Goal: Task Accomplishment & Management: Complete application form

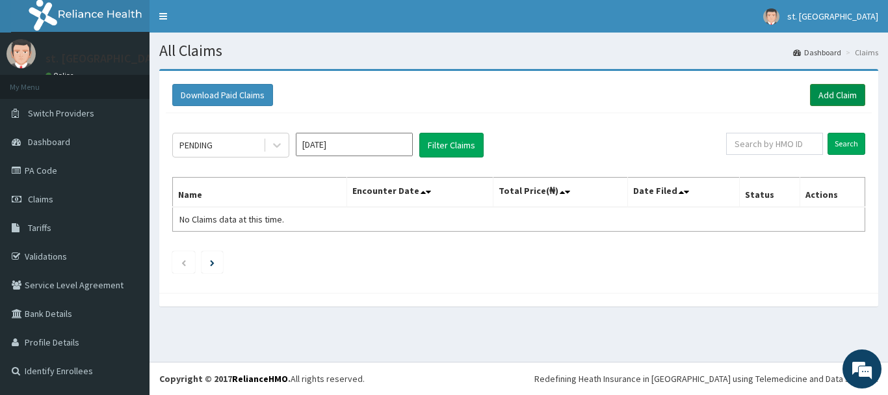
click at [837, 94] on link "Add Claim" at bounding box center [837, 95] width 55 height 22
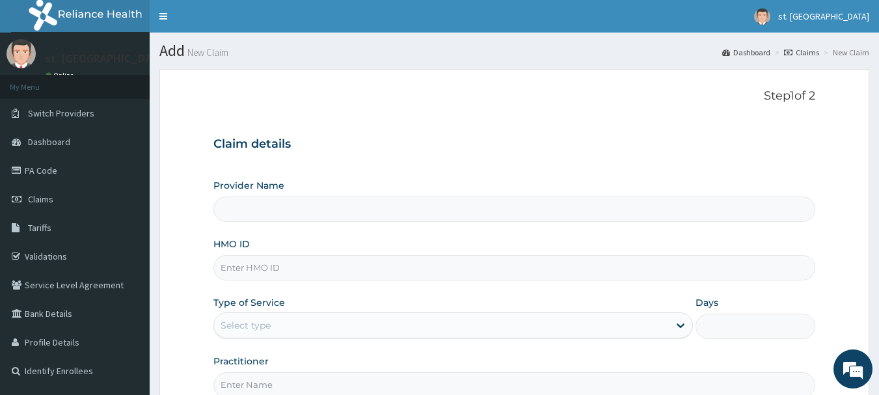
type input "[GEOGRAPHIC_DATA]"
drag, startPoint x: 248, startPoint y: 317, endPoint x: 217, endPoint y: 254, distance: 70.1
click at [217, 254] on div "HMO ID" at bounding box center [514, 258] width 602 height 43
click at [226, 254] on div "HMO ID" at bounding box center [514, 258] width 602 height 43
click at [230, 267] on input "HMO ID" at bounding box center [514, 267] width 602 height 25
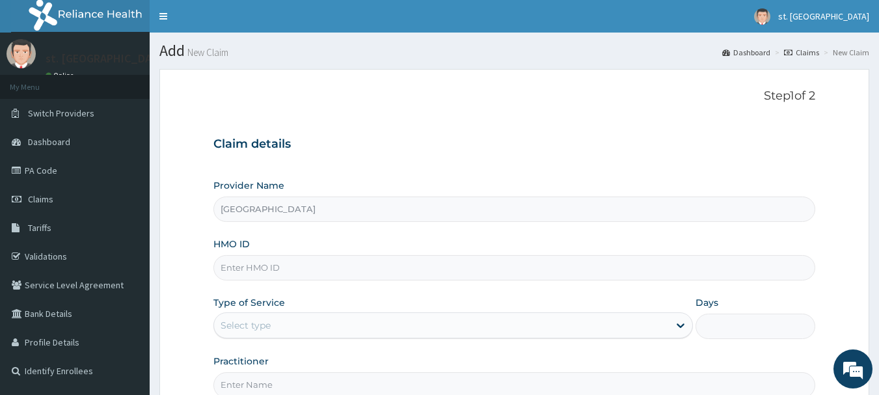
paste input "ABP/10396/A"
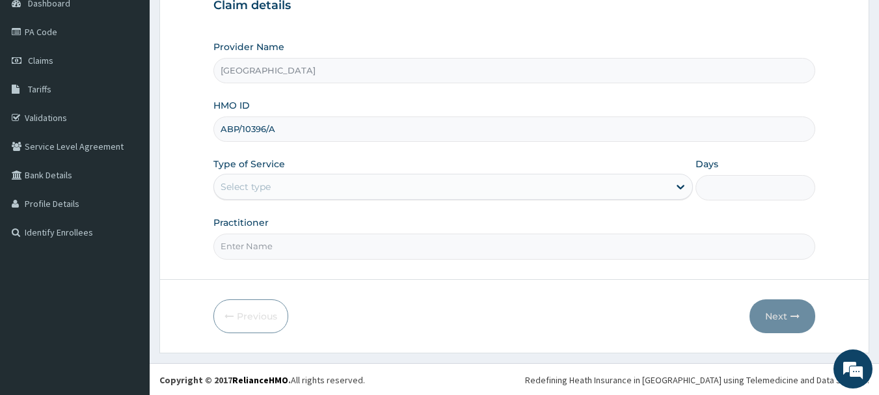
scroll to position [140, 0]
type input "ABP/10396/A"
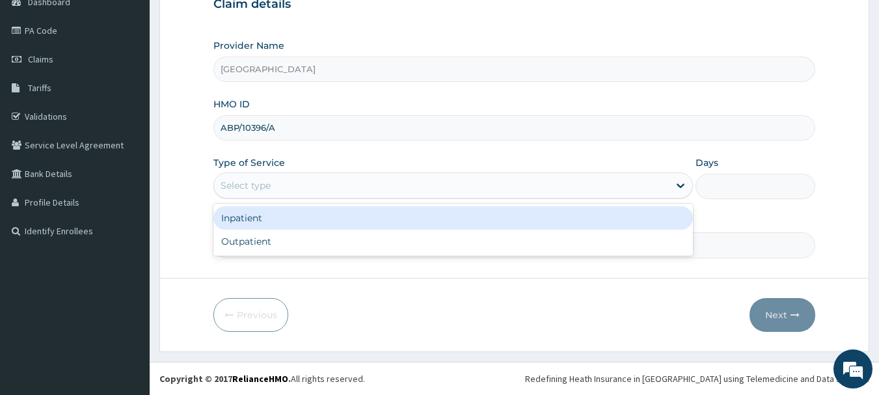
click at [250, 196] on div "Select type" at bounding box center [441, 185] width 455 height 21
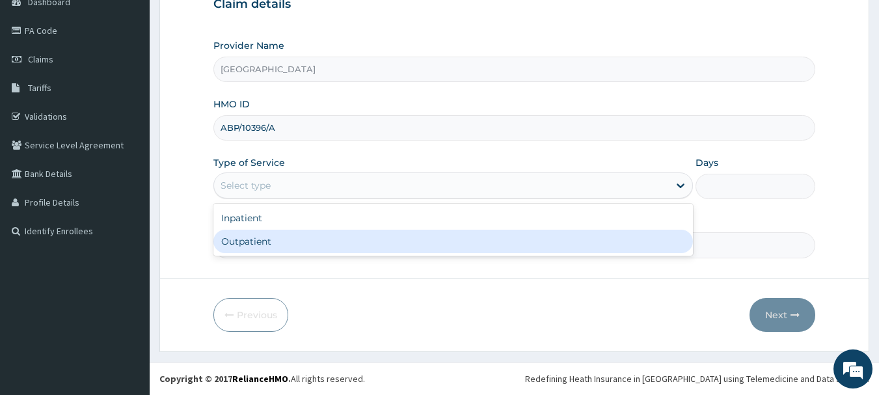
click at [256, 245] on div "Outpatient" at bounding box center [452, 241] width 479 height 23
type input "1"
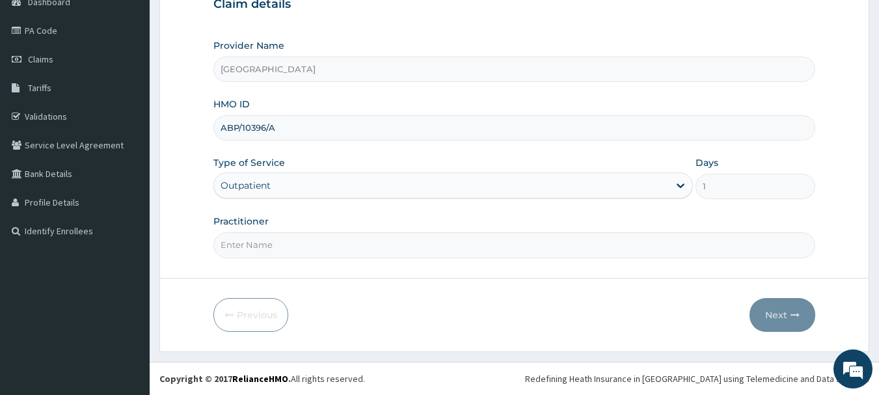
click at [304, 224] on div "Practitioner" at bounding box center [514, 236] width 602 height 43
click at [313, 247] on input "Practitioner" at bounding box center [514, 244] width 602 height 25
type input "DR OLUFUNSO"
click at [786, 325] on button "Next" at bounding box center [782, 315] width 66 height 34
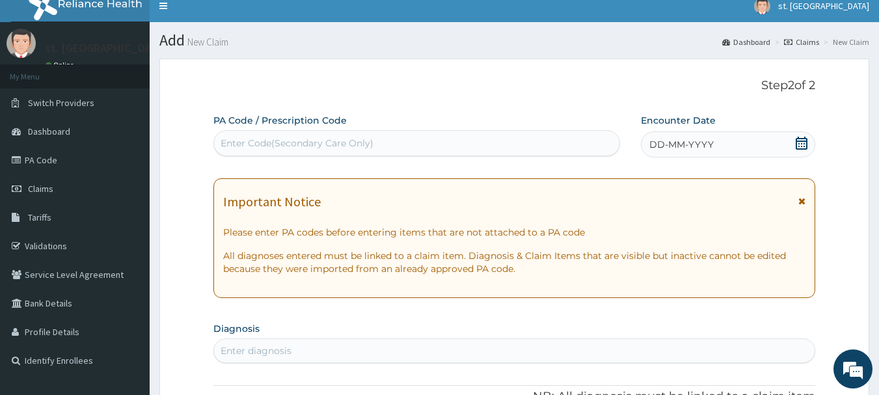
scroll to position [10, 0]
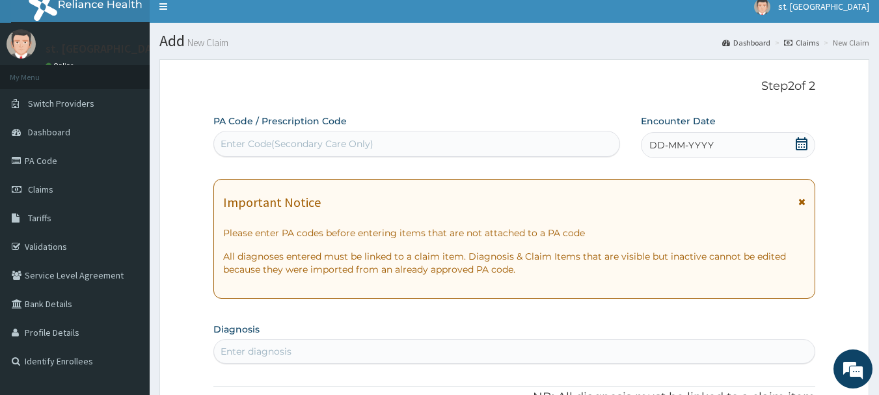
click at [797, 137] on div "DD-MM-YYYY" at bounding box center [728, 145] width 174 height 26
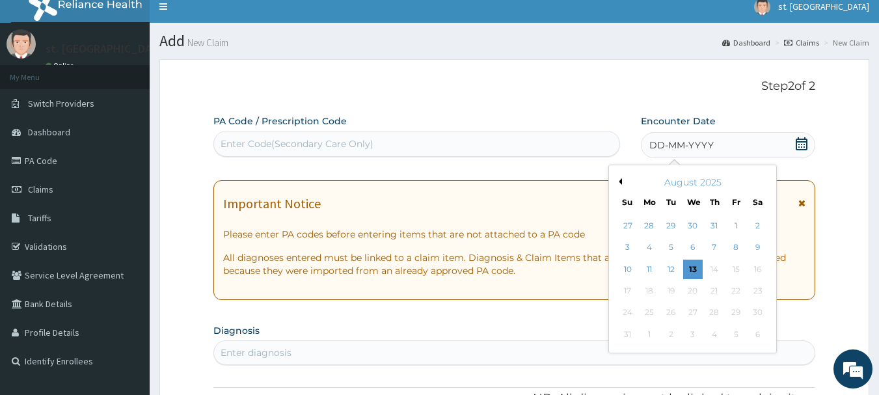
click at [799, 142] on icon at bounding box center [801, 143] width 13 height 13
click at [628, 271] on div "10" at bounding box center [628, 270] width 20 height 20
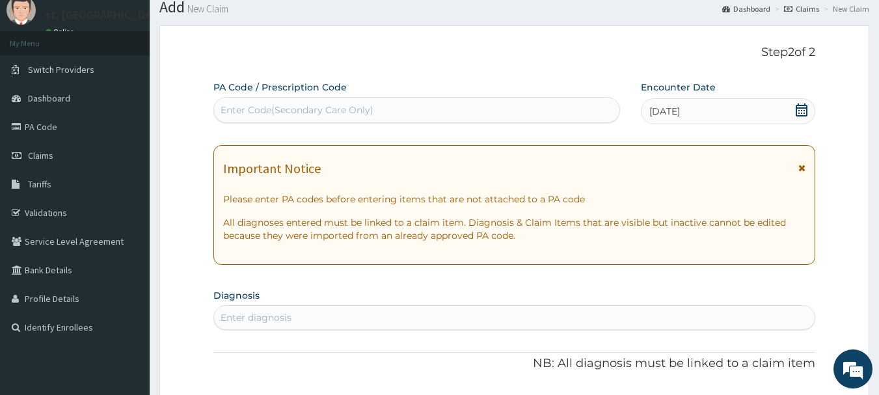
scroll to position [75, 0]
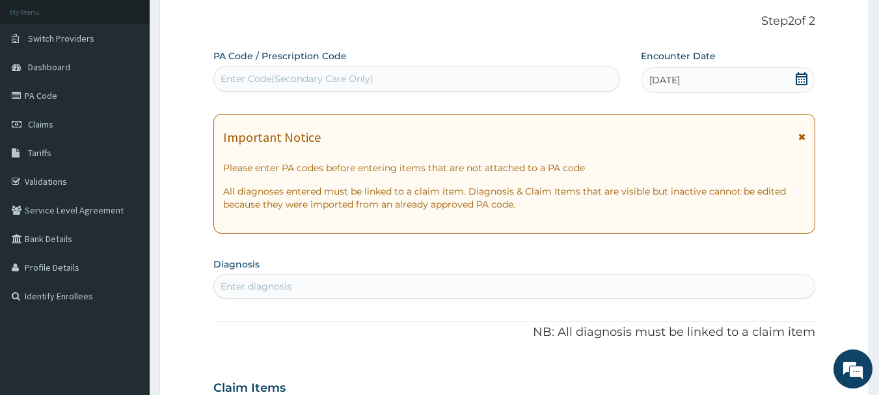
click at [272, 287] on div "Enter diagnosis" at bounding box center [255, 286] width 71 height 13
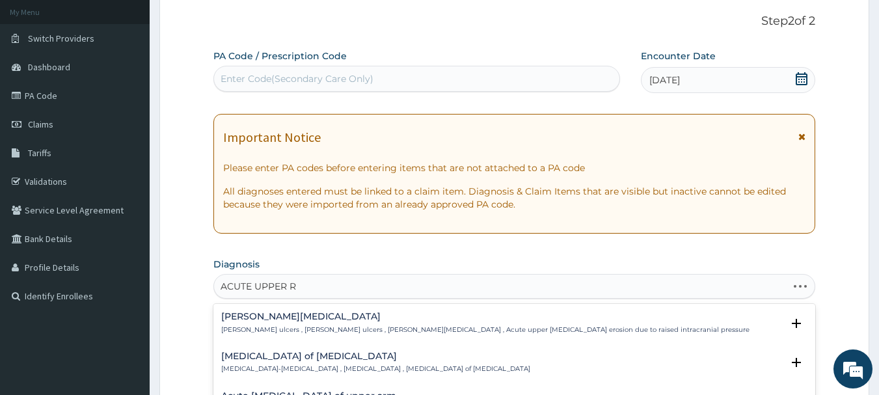
type input "ACUTE UPPER RE"
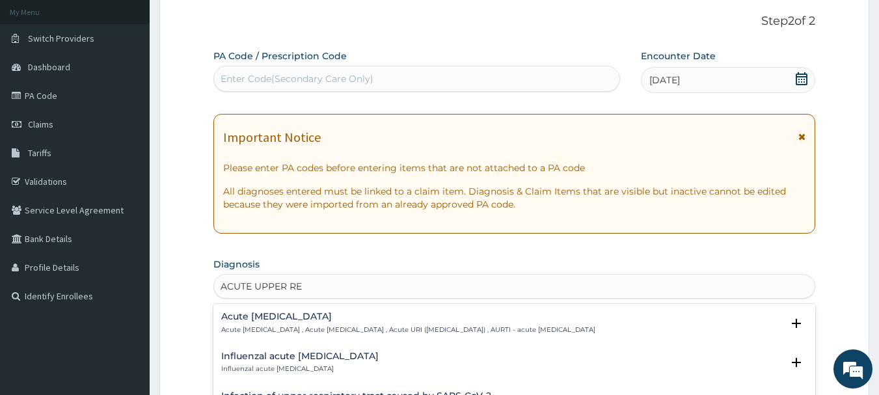
click at [276, 309] on div "Acute upper respiratory infection Acute upper respiratory infection , Acute upp…" at bounding box center [514, 326] width 602 height 40
click at [281, 328] on p "Acute upper respiratory infection , Acute upper respiratory tract infection , A…" at bounding box center [408, 329] width 374 height 9
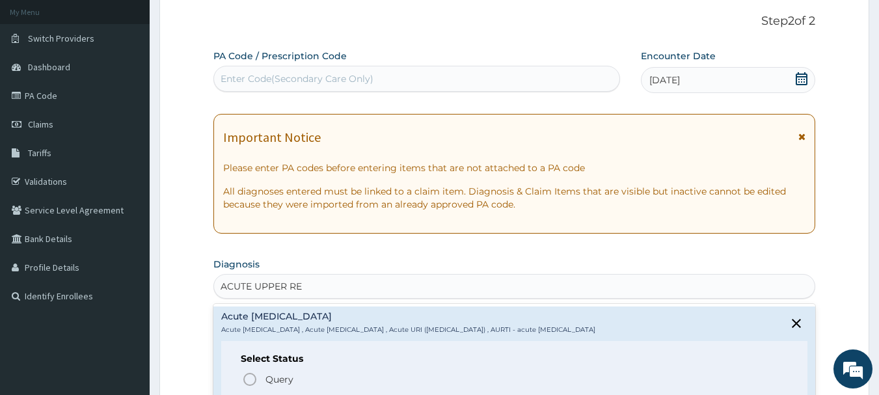
scroll to position [60, 0]
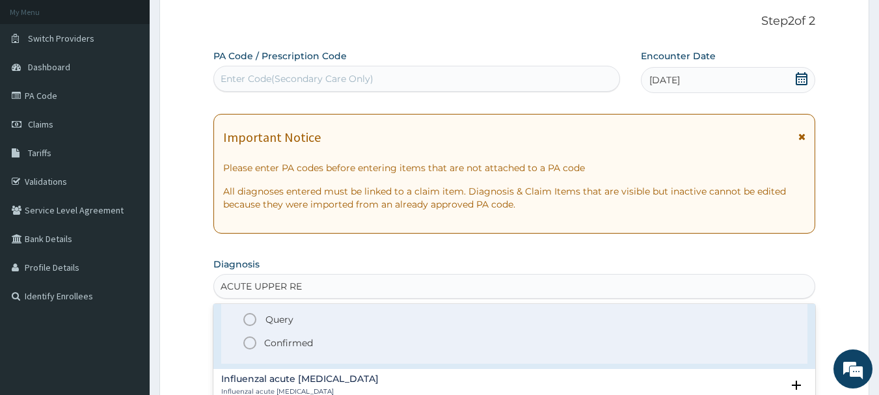
click at [245, 339] on icon "status option filled" at bounding box center [250, 343] width 16 height 16
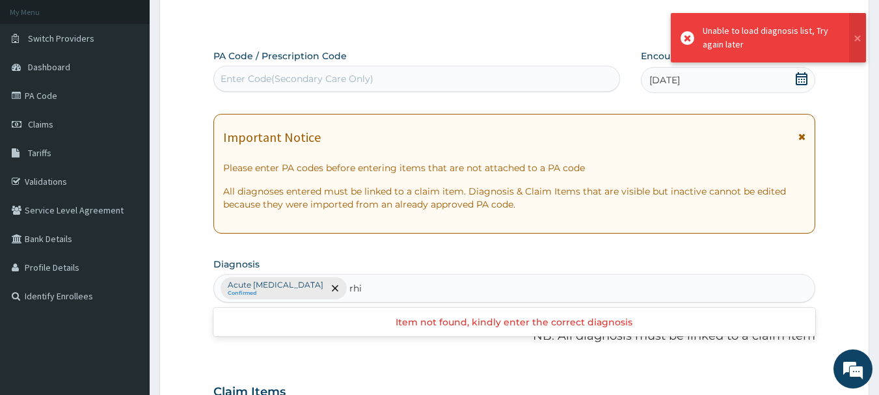
type input "rhi"
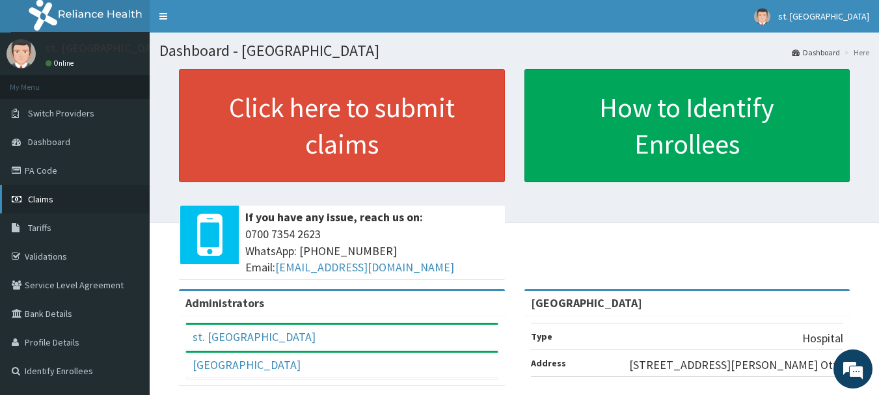
click at [46, 195] on span "Claims" at bounding box center [40, 199] width 25 height 12
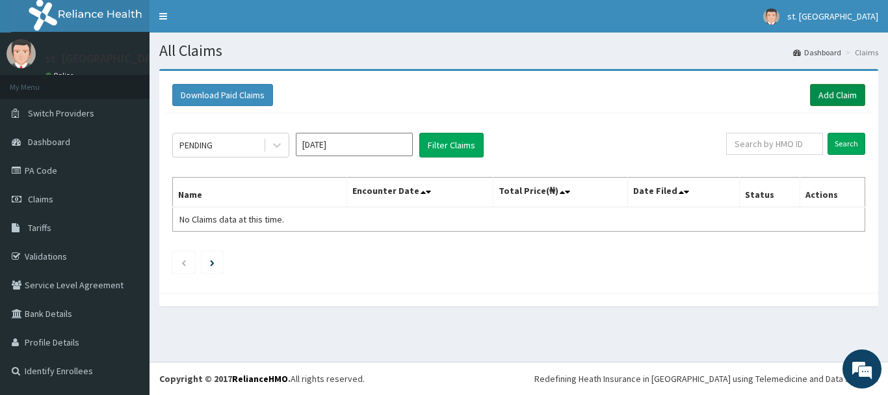
click at [819, 91] on link "Add Claim" at bounding box center [837, 95] width 55 height 22
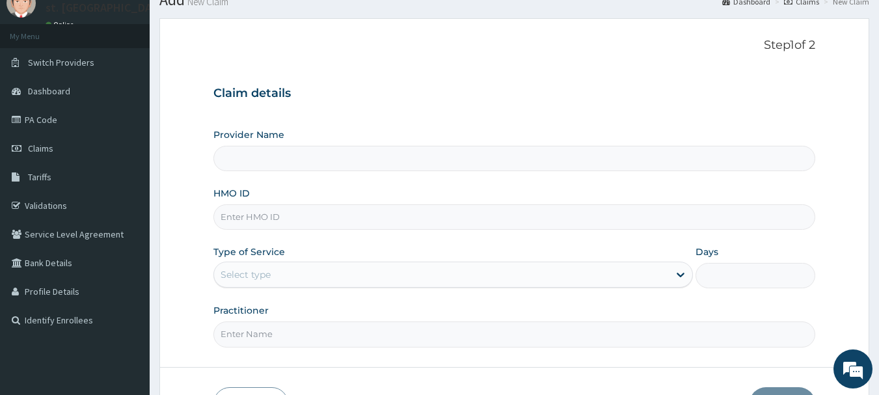
scroll to position [65, 0]
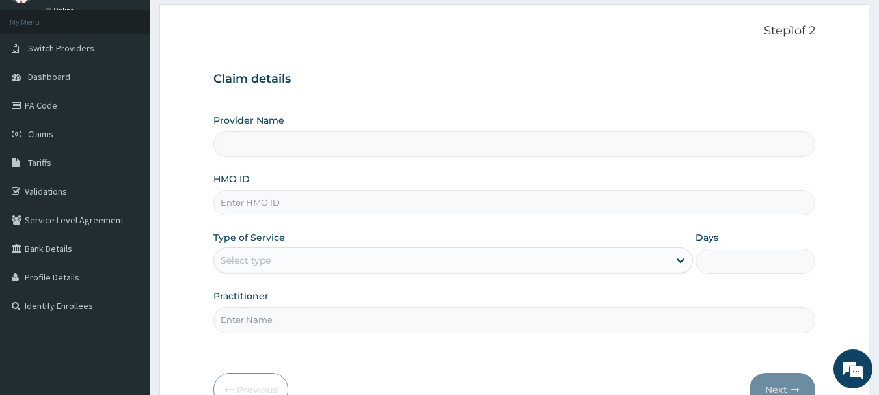
type input "[GEOGRAPHIC_DATA]"
paste input "ABP/10396/A"
type input "ABP/10396/A"
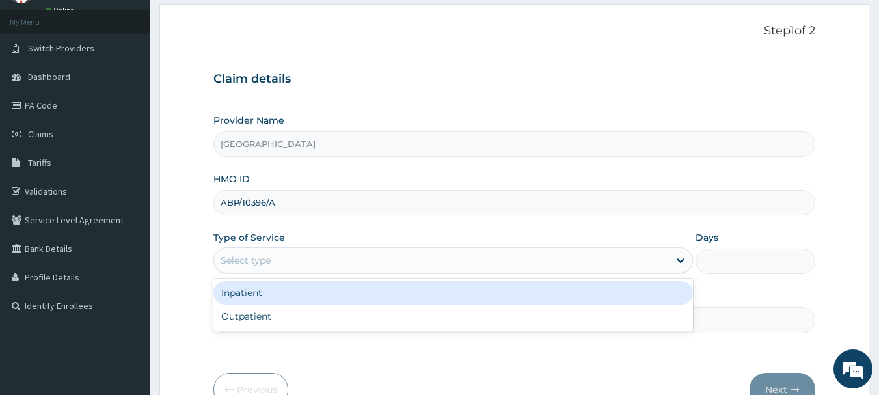
click at [270, 254] on div "Select type" at bounding box center [245, 260] width 50 height 13
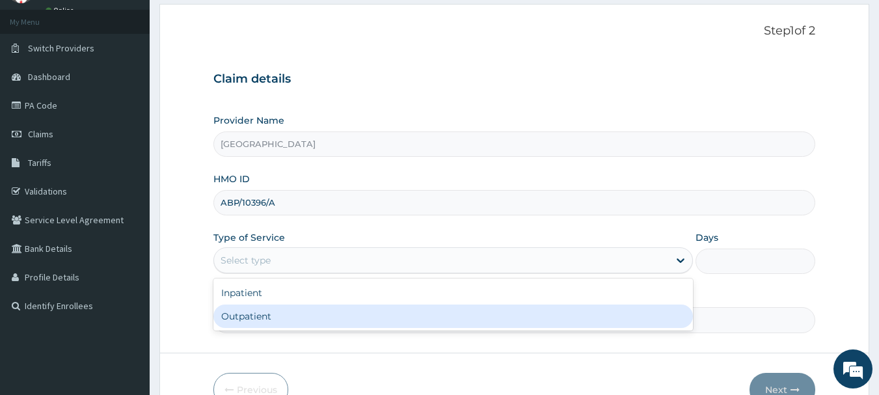
drag, startPoint x: 254, startPoint y: 321, endPoint x: 311, endPoint y: 302, distance: 60.1
click at [261, 317] on div "Outpatient" at bounding box center [452, 315] width 479 height 23
type input "1"
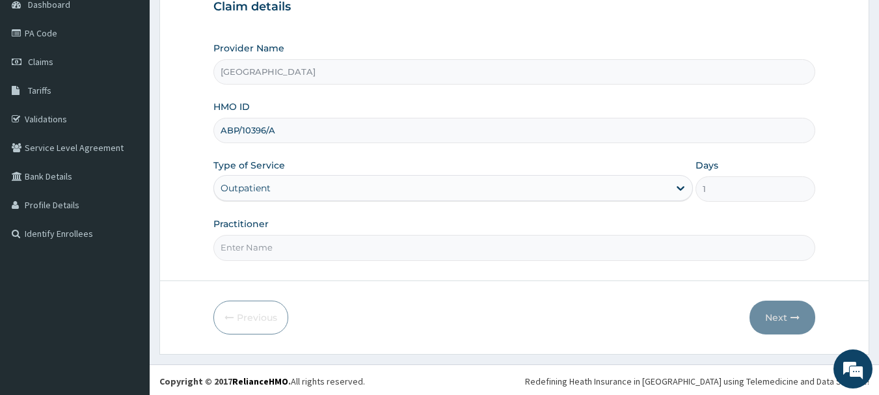
scroll to position [140, 0]
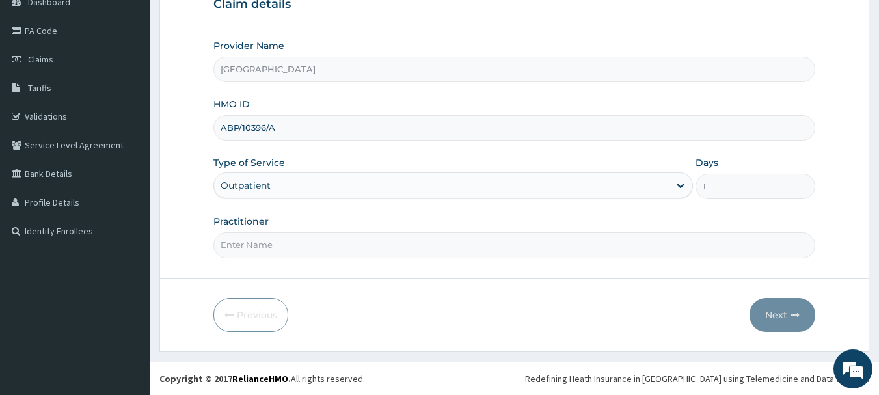
click at [397, 243] on input "Practitioner" at bounding box center [514, 244] width 602 height 25
type input "DR OLUFUNSO"
click at [779, 307] on button "Next" at bounding box center [782, 315] width 66 height 34
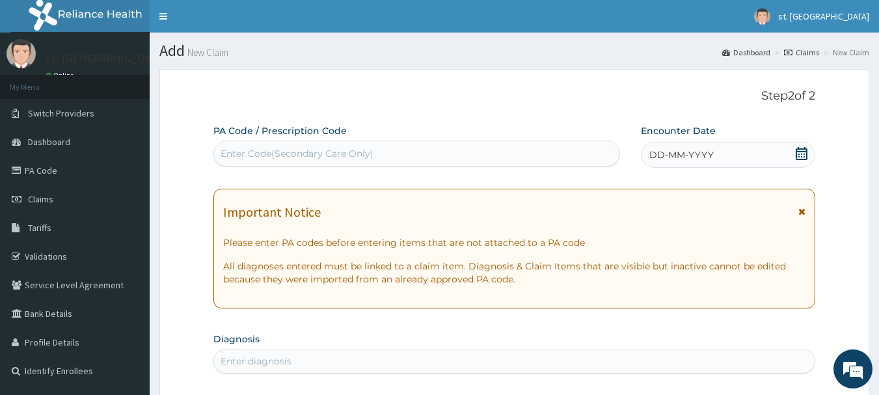
click at [799, 144] on div "DD-MM-YYYY" at bounding box center [728, 155] width 174 height 26
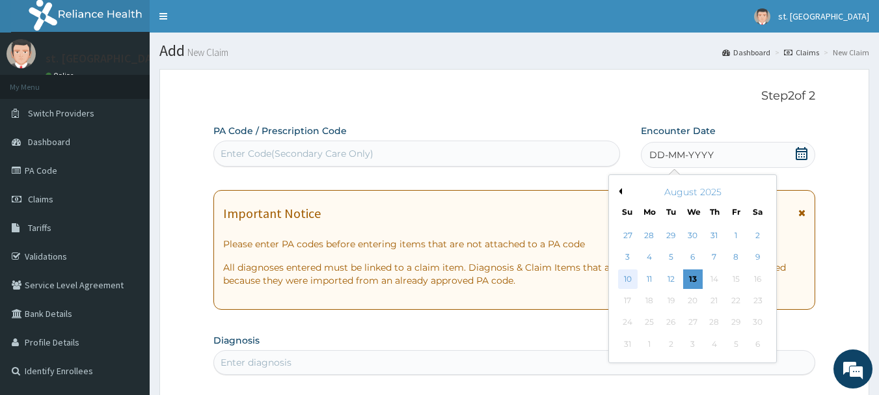
click at [622, 278] on div "10" at bounding box center [628, 279] width 20 height 20
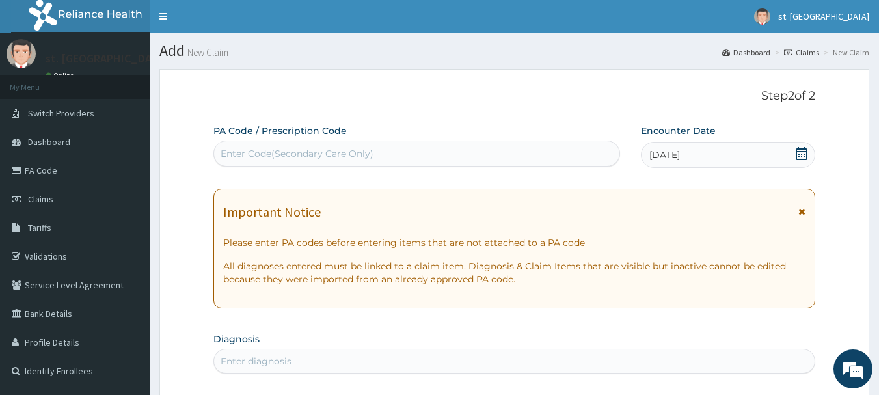
click at [249, 163] on div "Enter Code(Secondary Care Only)" at bounding box center [417, 153] width 406 height 21
click at [253, 154] on div "Enter Code(Secondary Care Only)" at bounding box center [296, 153] width 153 height 13
click at [263, 145] on div "Enter Code(Secondary Care Only)" at bounding box center [417, 153] width 406 height 21
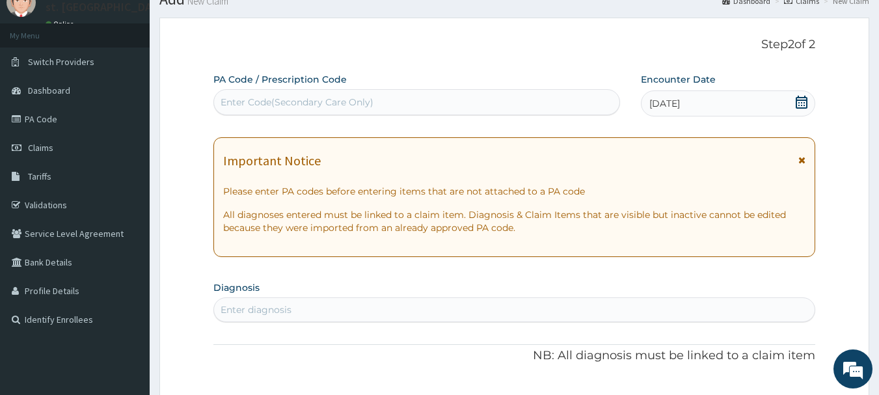
scroll to position [260, 0]
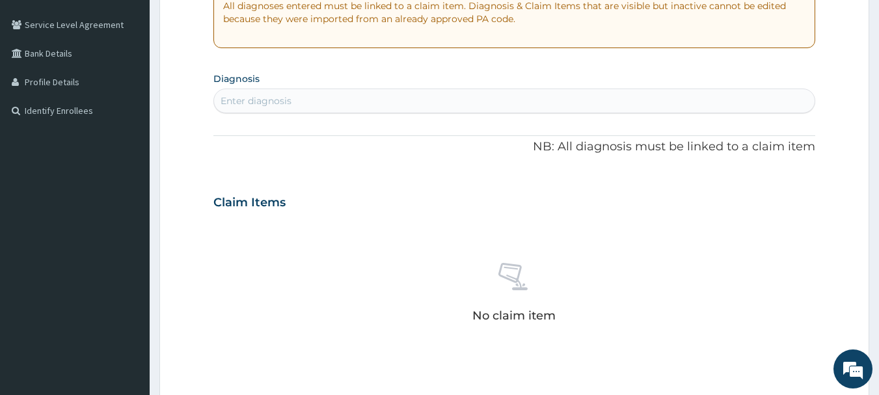
click at [261, 98] on div "Enter diagnosis" at bounding box center [255, 100] width 71 height 13
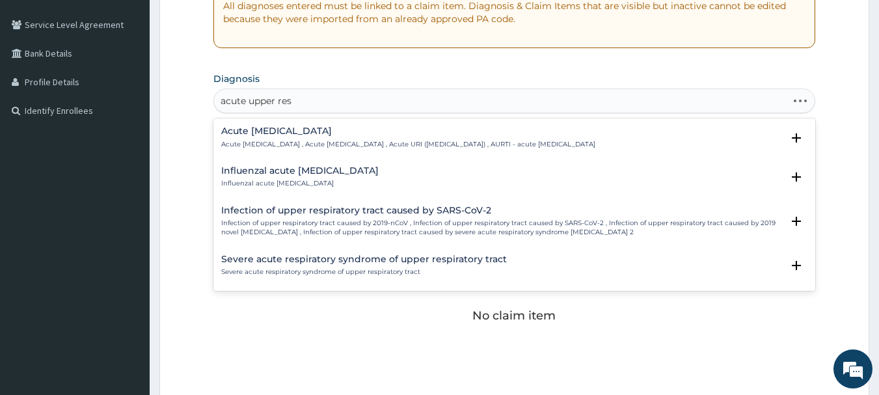
type input "acute upper resp"
click at [246, 140] on p "Acute upper respiratory infection , Acute upper respiratory tract infection , A…" at bounding box center [408, 144] width 374 height 9
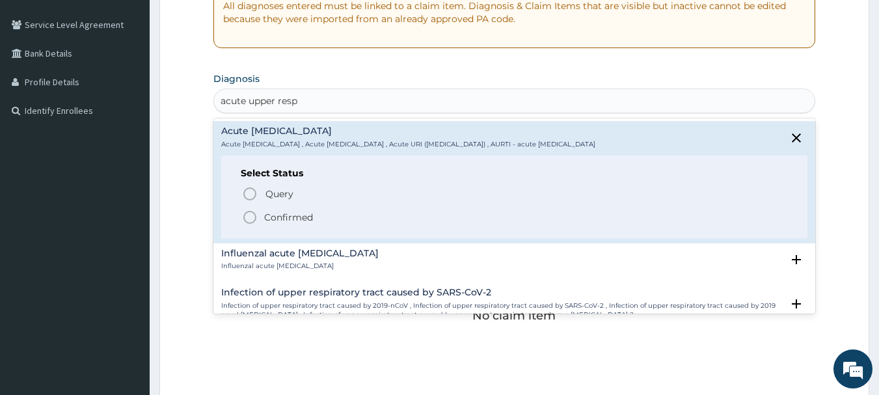
click at [249, 214] on icon "status option filled" at bounding box center [250, 217] width 16 height 16
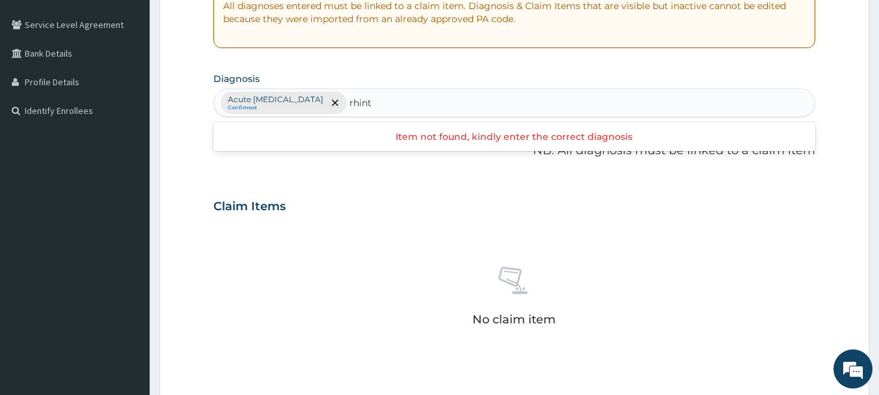
click at [373, 101] on input "rhint" at bounding box center [360, 102] width 23 height 13
type input "rhinit"
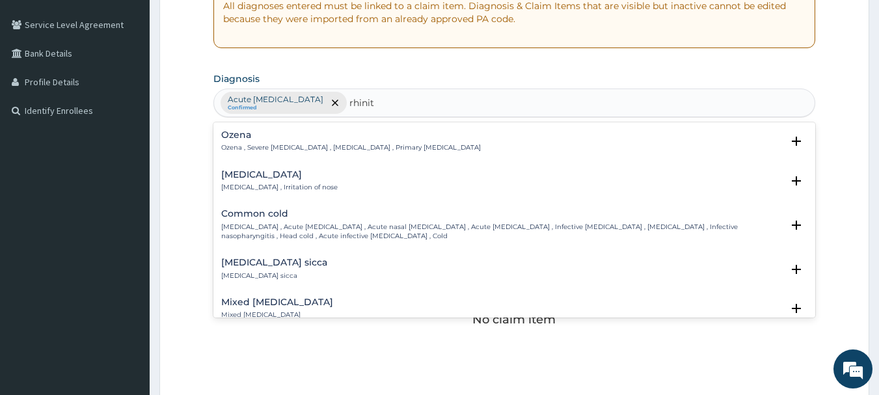
click at [260, 178] on h4 "Rhinitis" at bounding box center [279, 175] width 116 height 10
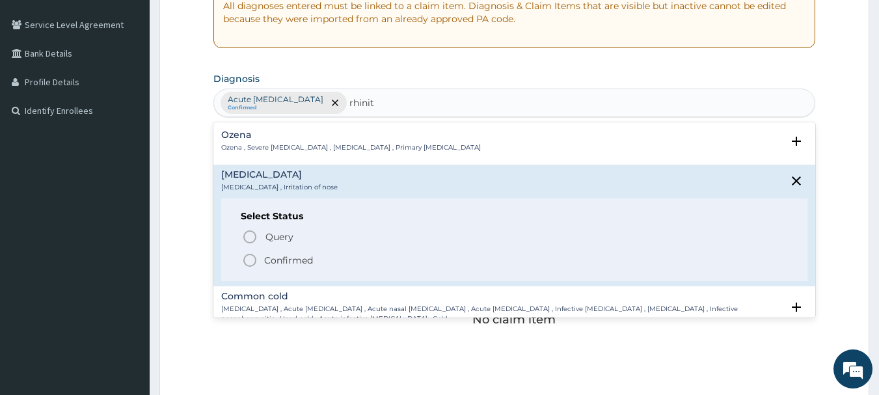
click at [250, 253] on icon "status option filled" at bounding box center [250, 260] width 16 height 16
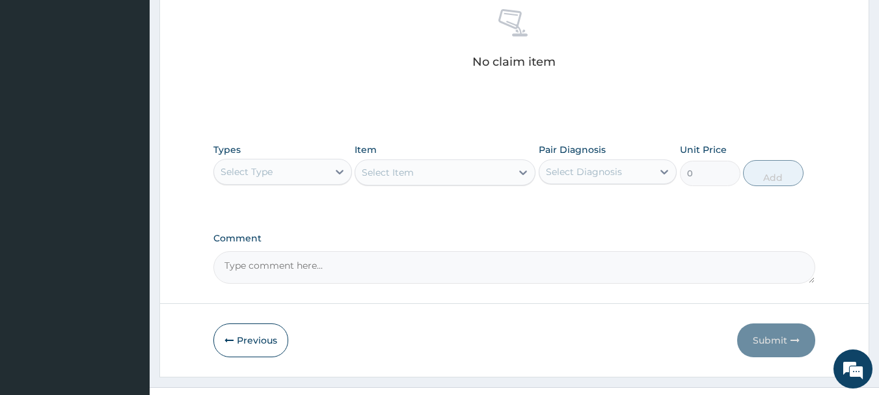
scroll to position [543, 0]
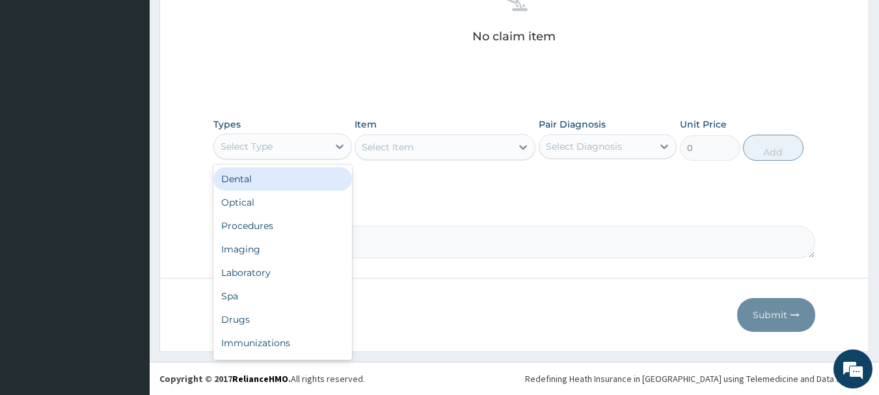
click at [297, 133] on div "Select Type" at bounding box center [282, 146] width 139 height 26
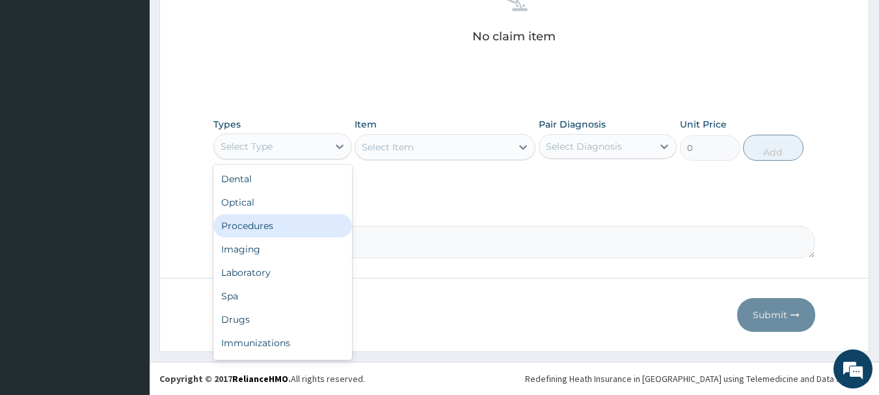
drag, startPoint x: 275, startPoint y: 228, endPoint x: 338, endPoint y: 196, distance: 71.0
click at [285, 222] on div "Procedures" at bounding box center [282, 225] width 139 height 23
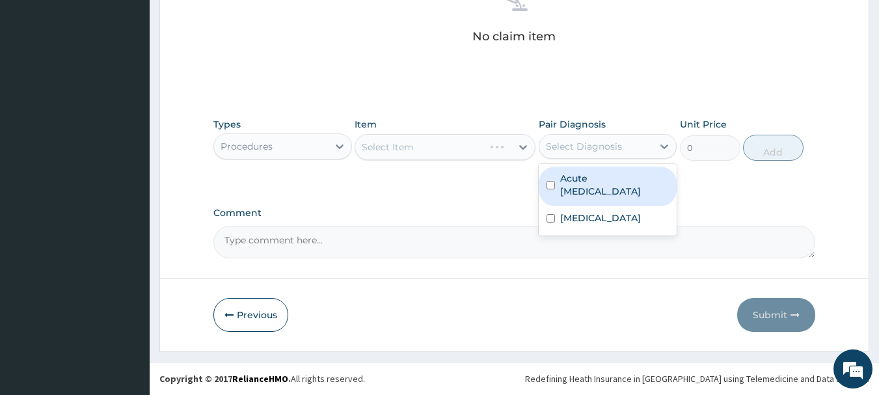
click at [591, 146] on div "Select Diagnosis" at bounding box center [584, 146] width 76 height 13
click at [573, 194] on label "Acute upper respiratory infection" at bounding box center [614, 185] width 109 height 26
checkbox input "true"
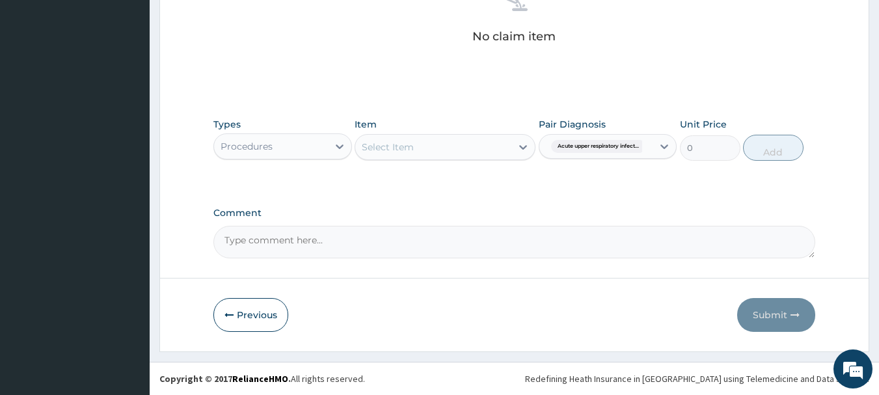
click at [395, 161] on div "Types Procedures Item Select Item Pair Diagnosis Acute upper respiratory infect…" at bounding box center [514, 139] width 602 height 56
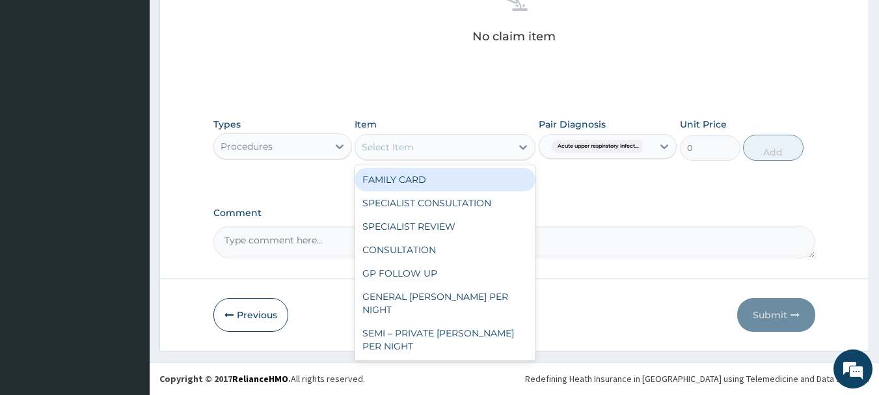
click at [395, 153] on div "Select Item" at bounding box center [388, 146] width 52 height 13
type input "c"
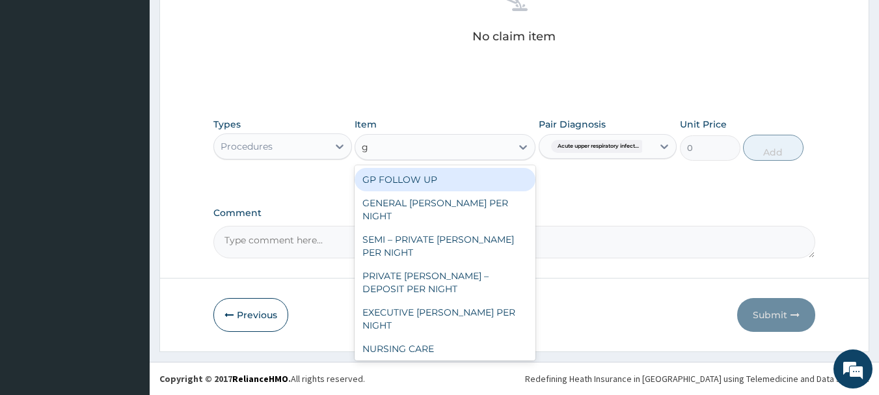
type input "gp"
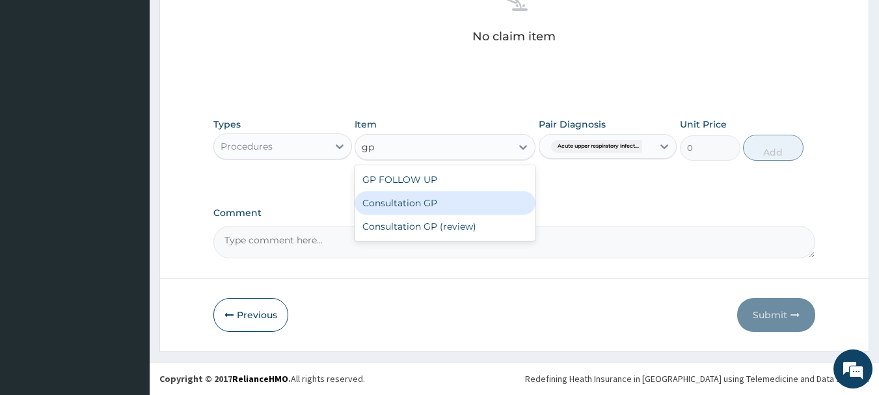
drag, startPoint x: 382, startPoint y: 207, endPoint x: 384, endPoint y: 193, distance: 14.5
click at [379, 198] on div "Consultation GP" at bounding box center [444, 202] width 181 height 23
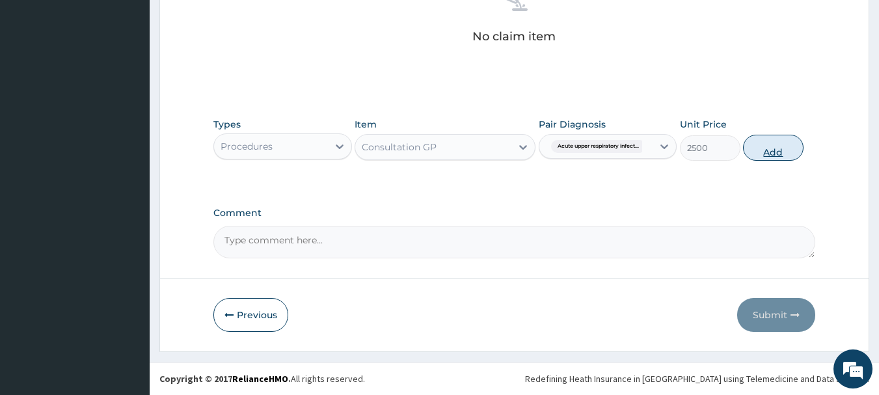
click at [772, 152] on button "Add" at bounding box center [773, 148] width 60 height 26
type input "0"
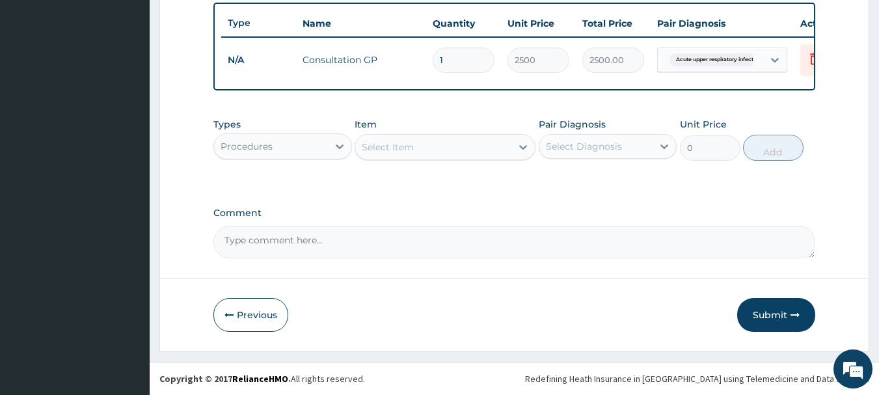
scroll to position [491, 0]
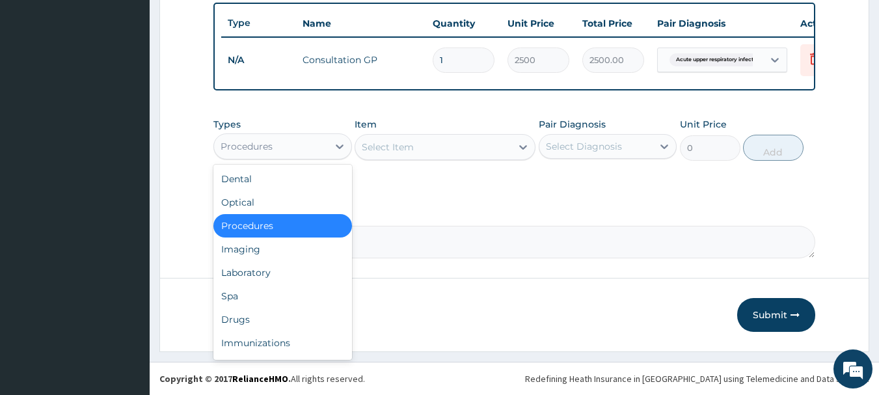
click at [258, 145] on div "Procedures" at bounding box center [246, 146] width 52 height 13
click at [239, 322] on div "Drugs" at bounding box center [282, 319] width 139 height 23
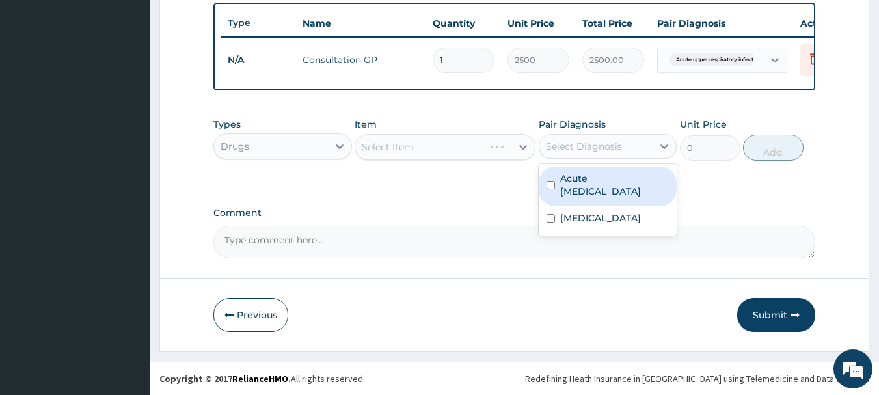
click at [583, 156] on div "Select Diagnosis" at bounding box center [596, 146] width 114 height 21
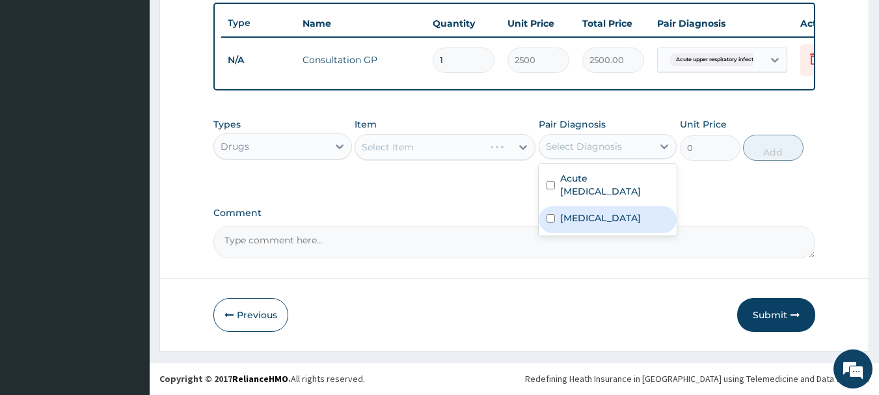
click at [569, 217] on label "Rhinitis" at bounding box center [600, 217] width 81 height 13
checkbox input "true"
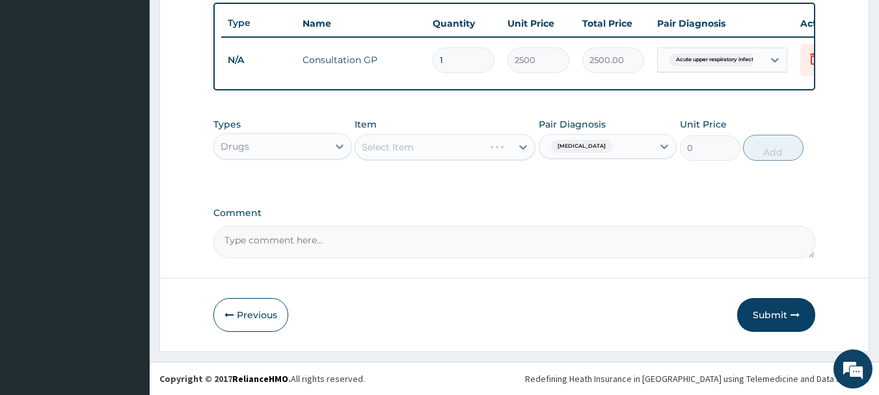
click at [397, 147] on div "Select Item" at bounding box center [444, 147] width 181 height 26
click at [386, 155] on div "Select Item" at bounding box center [444, 147] width 181 height 26
click at [391, 151] on div "Select Item" at bounding box center [444, 147] width 181 height 26
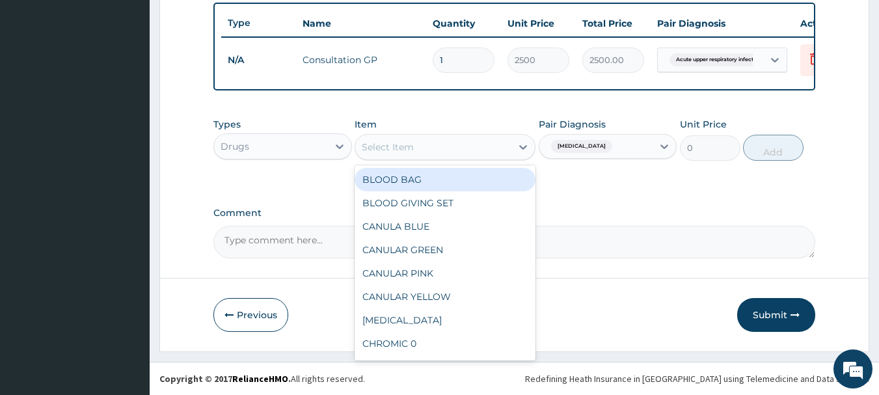
click at [395, 142] on div "Select Item" at bounding box center [388, 146] width 52 height 13
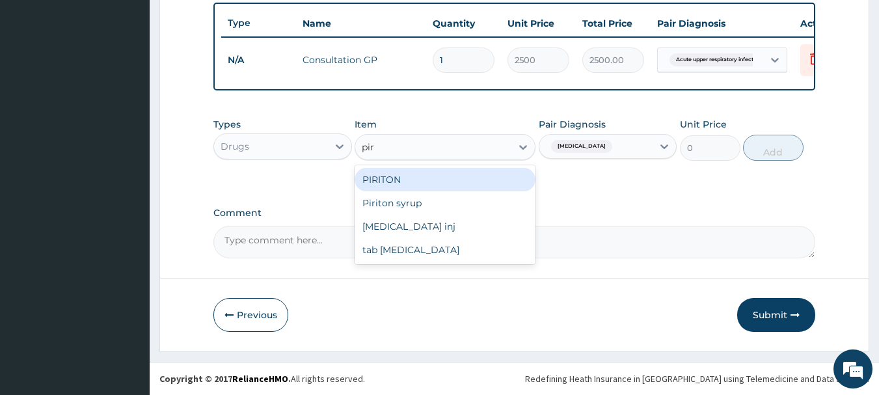
type input "piri"
click at [402, 175] on div "PIRITON" at bounding box center [444, 179] width 181 height 23
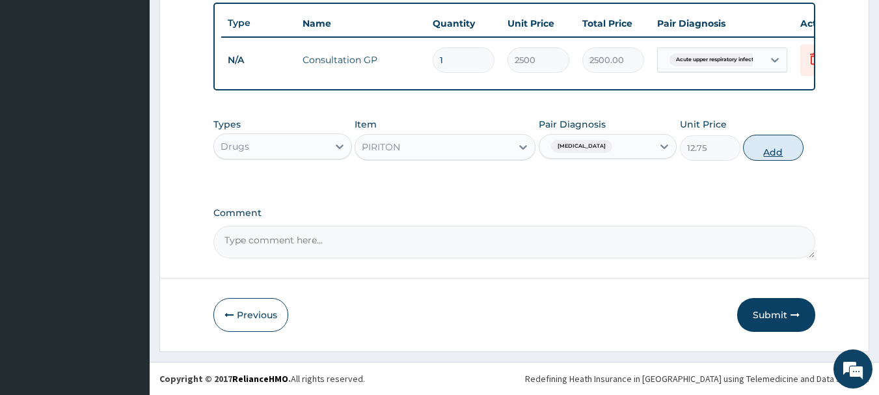
click at [784, 143] on button "Add" at bounding box center [773, 148] width 60 height 26
type input "0"
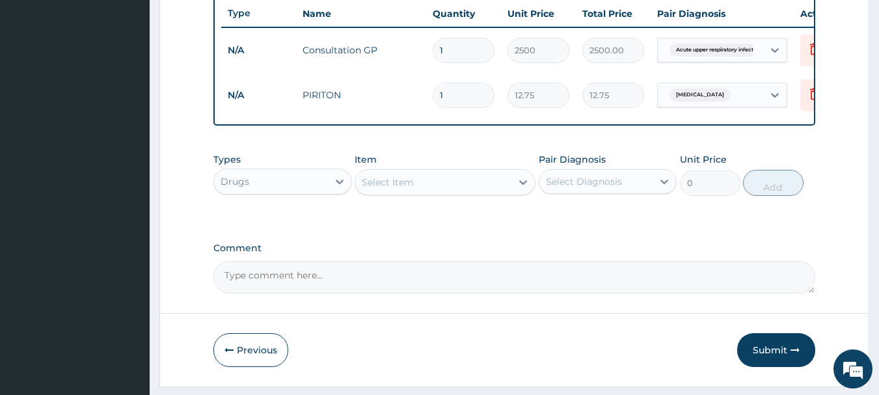
type input "10"
type input "127.50"
type input "10"
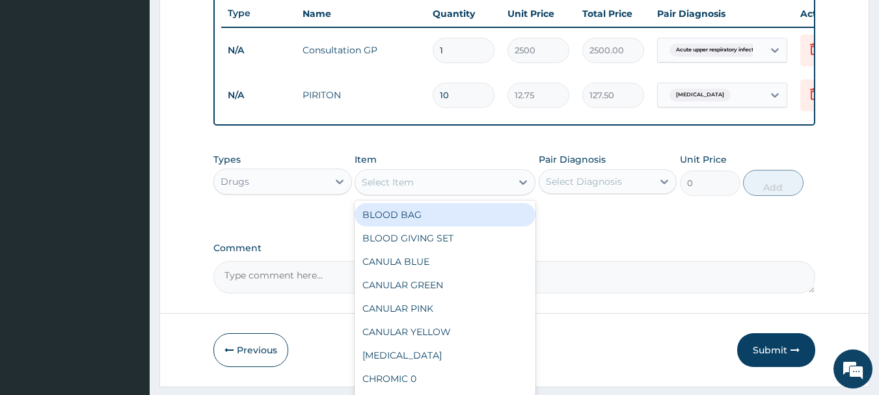
click at [396, 183] on div "Select Item" at bounding box center [433, 182] width 156 height 21
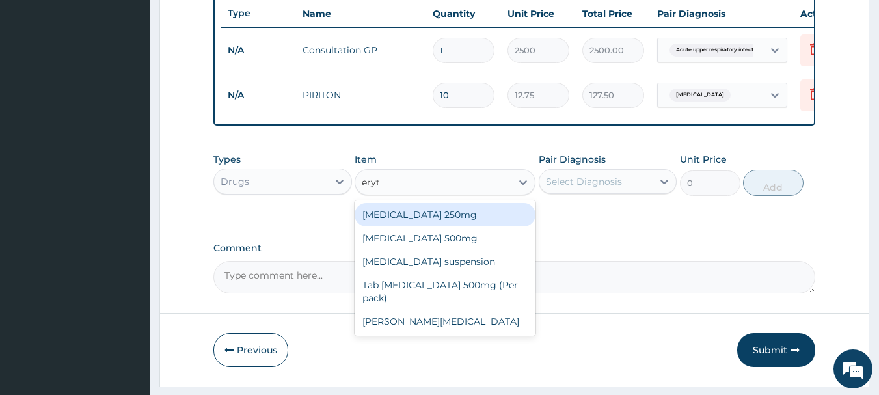
type input "eryth"
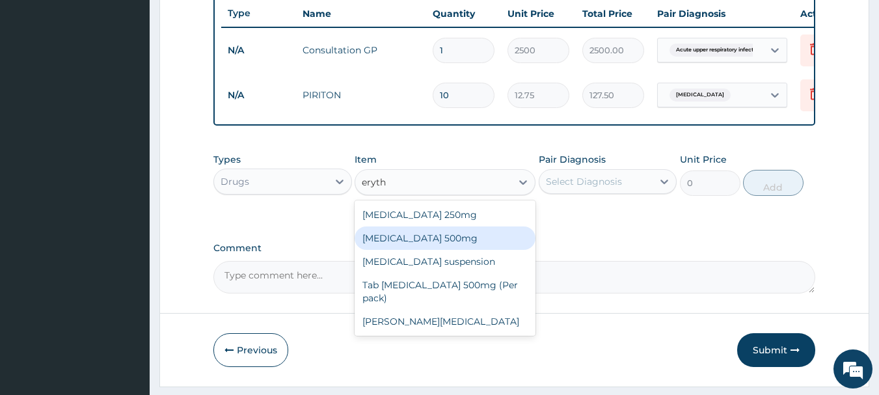
click at [461, 250] on div "ERYTHROMYCIN 500mg" at bounding box center [444, 237] width 181 height 23
type input "42.5"
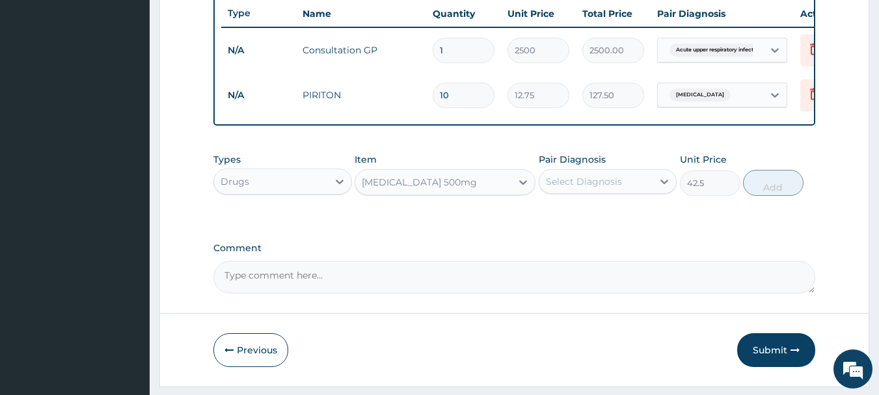
click at [571, 187] on div "Select Diagnosis" at bounding box center [584, 181] width 76 height 13
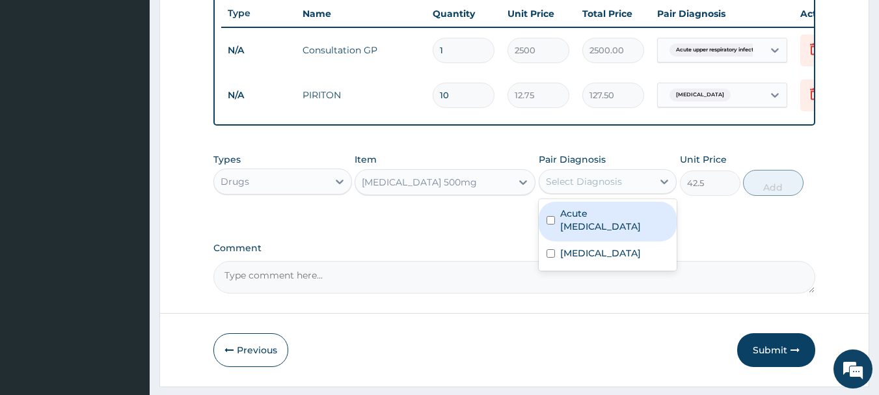
click at [569, 230] on label "Acute upper respiratory infection" at bounding box center [614, 220] width 109 height 26
checkbox input "true"
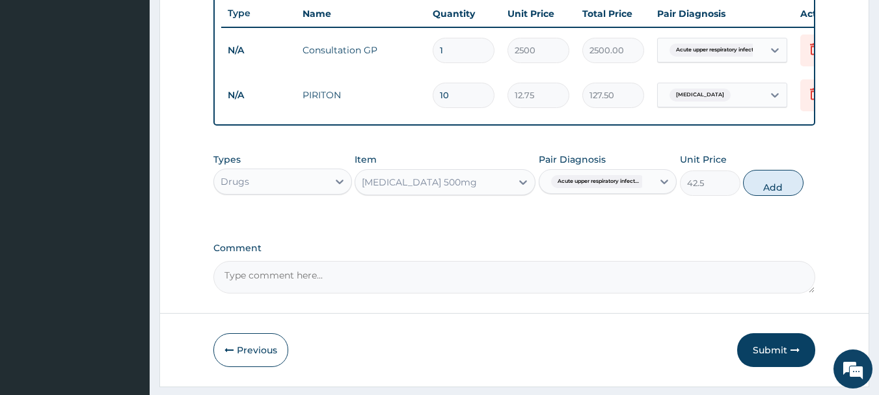
click at [805, 200] on div "Types Drugs Item ERYTHROMYCIN 500mg Pair Diagnosis Acute upper respiratory infe…" at bounding box center [514, 174] width 602 height 56
click at [766, 188] on button "Add" at bounding box center [773, 183] width 60 height 26
type input "0"
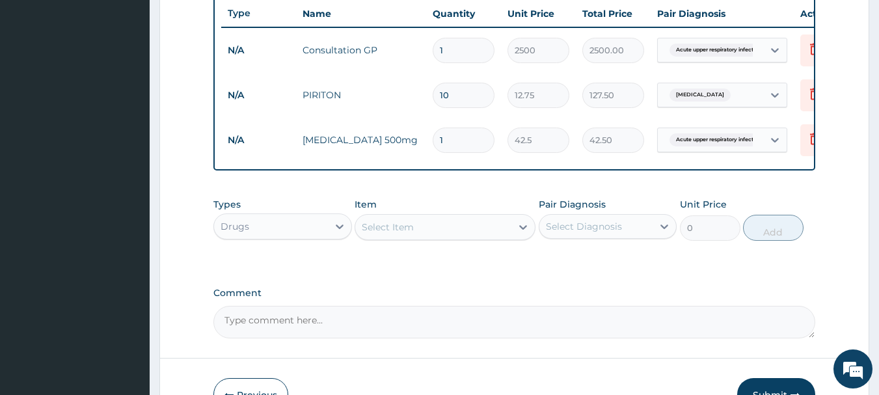
type input "10"
type input "425.00"
type input "10"
click at [449, 267] on div "Types Drugs Item Select Item Pair Diagnosis Select Diagnosis Unit Price 0 Add" at bounding box center [514, 228] width 602 height 75
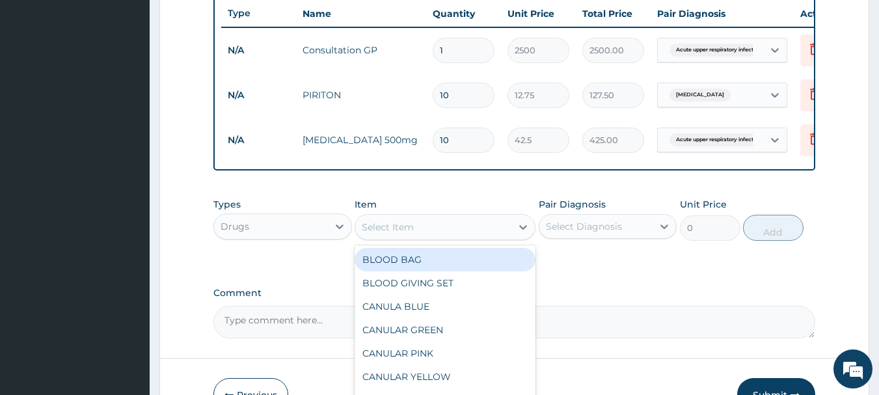
click at [398, 233] on div "Select Item" at bounding box center [388, 226] width 52 height 13
type input "lorat"
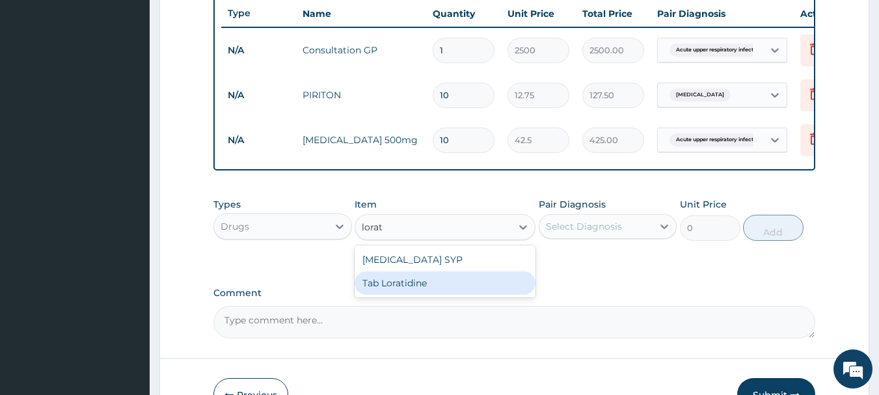
click at [397, 295] on div "Tab Loratidine" at bounding box center [444, 282] width 181 height 23
type input "70"
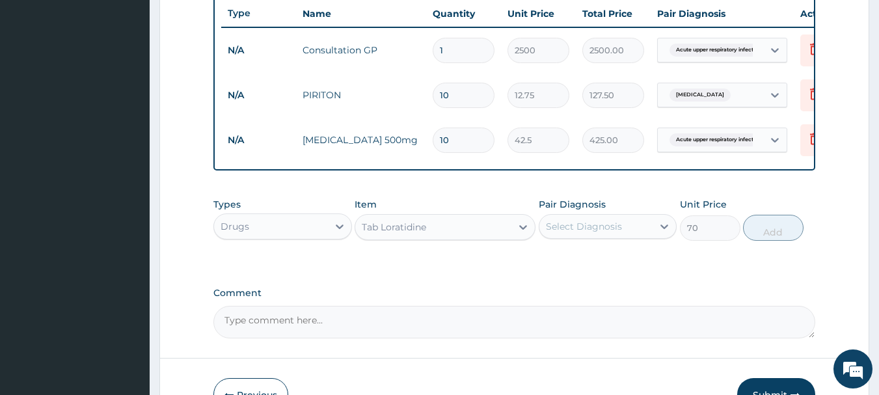
click at [594, 222] on div "Pair Diagnosis Select Diagnosis" at bounding box center [608, 219] width 139 height 43
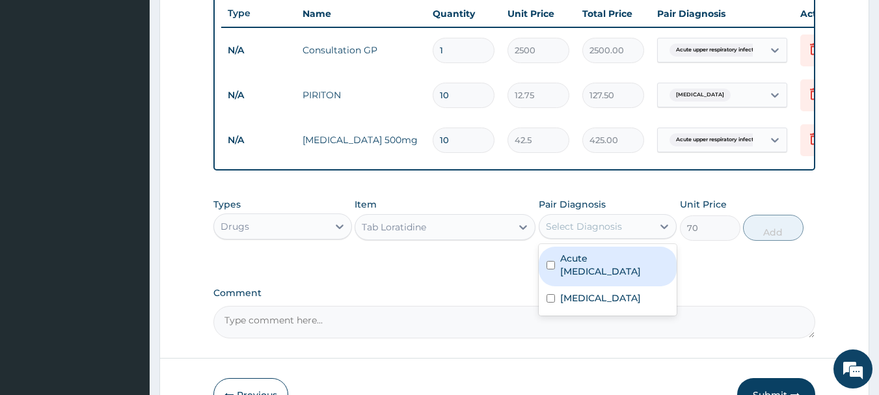
click at [596, 233] on div "Select Diagnosis" at bounding box center [584, 226] width 76 height 13
click at [552, 269] on input "checkbox" at bounding box center [550, 265] width 8 height 8
checkbox input "true"
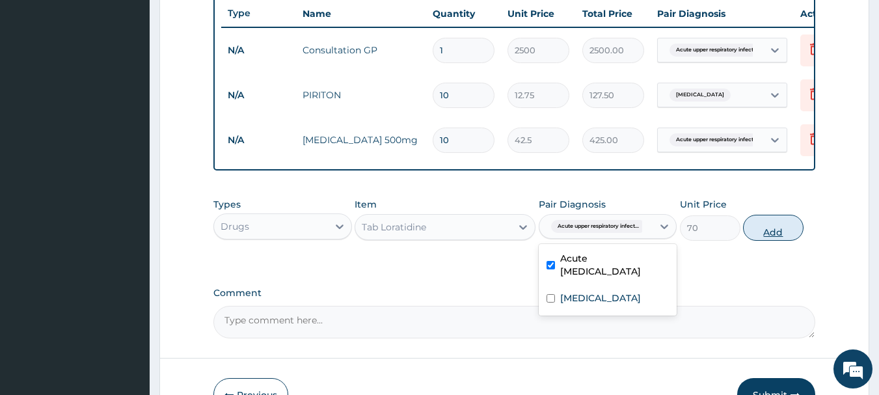
click at [775, 233] on button "Add" at bounding box center [773, 228] width 60 height 26
type input "0"
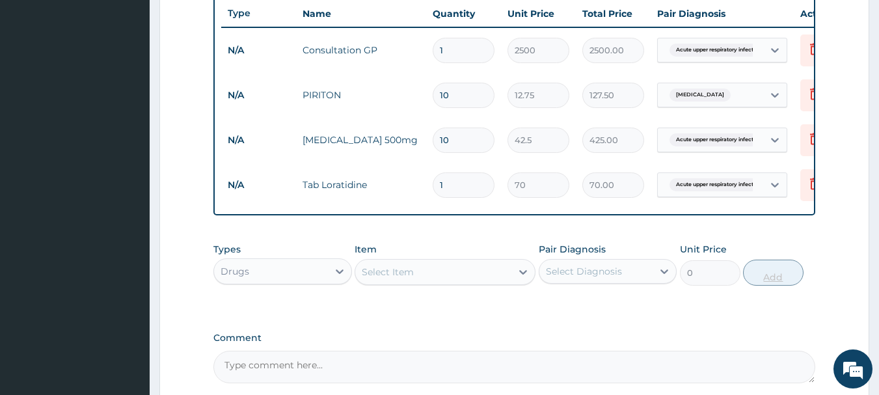
type input "10"
type input "700.00"
type input "10"
click at [488, 244] on div "PA Code / Prescription Code Enter Code(Secondary Care Only) Encounter Date 10-0…" at bounding box center [514, 8] width 602 height 750
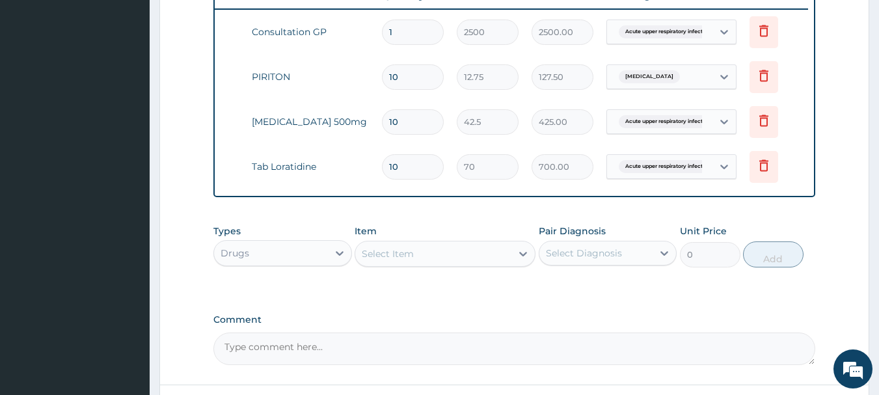
scroll to position [626, 0]
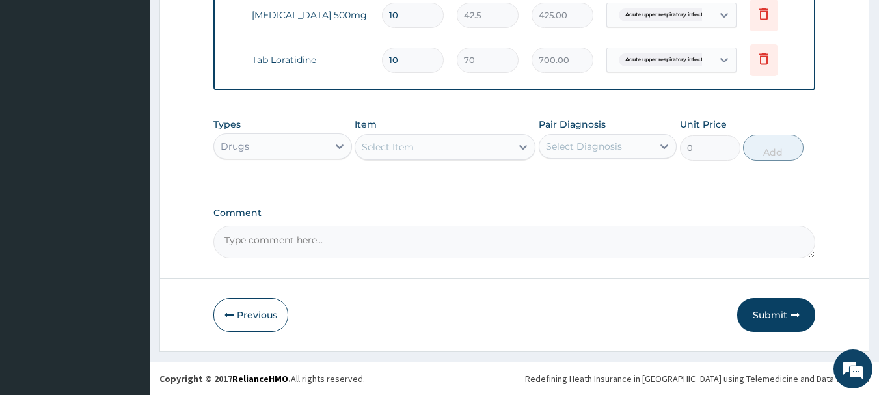
click at [754, 315] on button "Submit" at bounding box center [776, 315] width 78 height 34
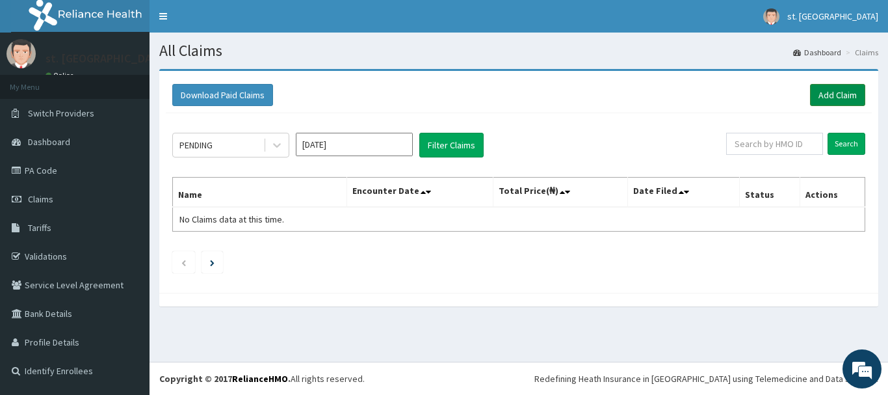
click at [828, 103] on link "Add Claim" at bounding box center [837, 95] width 55 height 22
click at [80, 177] on link "PA Code" at bounding box center [75, 170] width 150 height 29
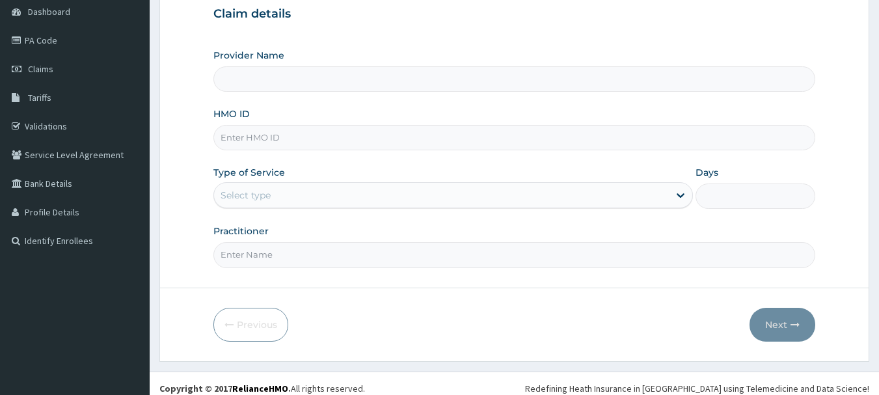
scroll to position [130, 0]
click at [252, 134] on input "HMO ID" at bounding box center [514, 137] width 602 height 25
type input "[GEOGRAPHIC_DATA]"
paste input "Xmf/10032/a"
type input "Xmf/10032/a"
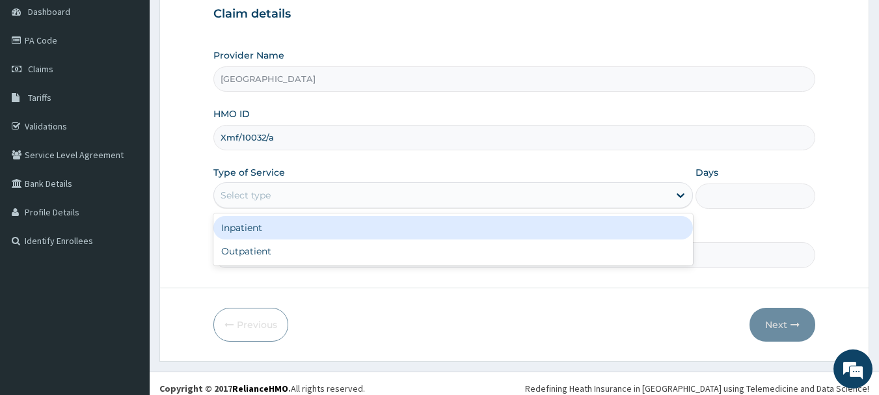
click at [267, 200] on div "Select type" at bounding box center [245, 195] width 50 height 13
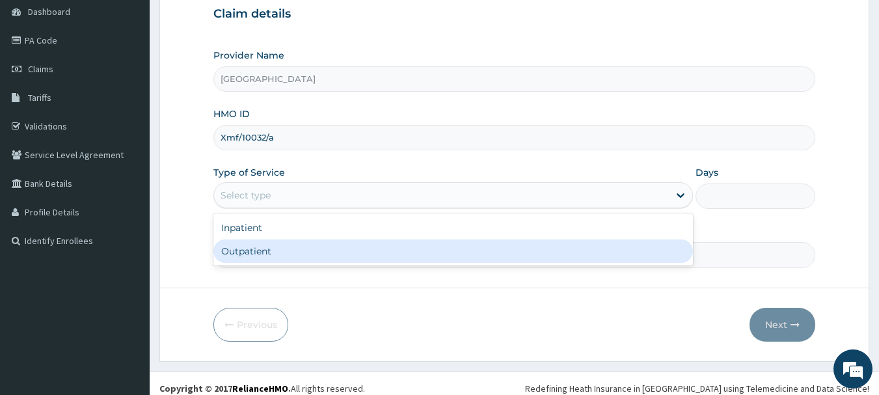
drag, startPoint x: 249, startPoint y: 252, endPoint x: 306, endPoint y: 252, distance: 57.2
click at [251, 252] on div "Outpatient" at bounding box center [452, 250] width 479 height 23
type input "1"
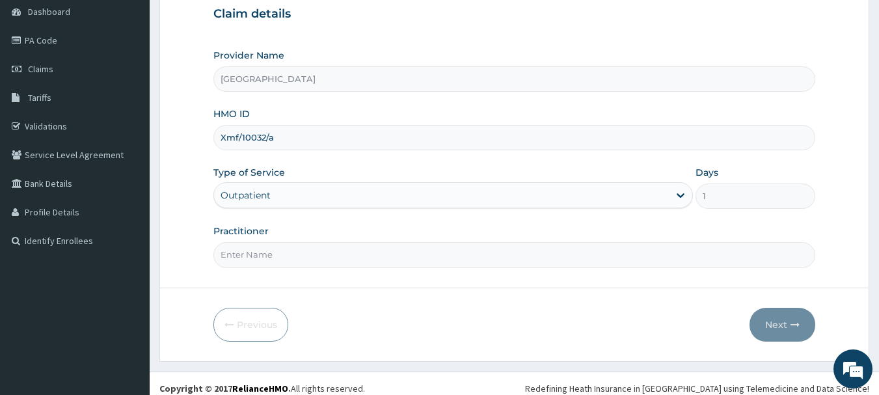
click at [353, 263] on input "Practitioner" at bounding box center [514, 254] width 602 height 25
type input "DR [PERSON_NAME]"
click at [775, 323] on button "Next" at bounding box center [782, 325] width 66 height 34
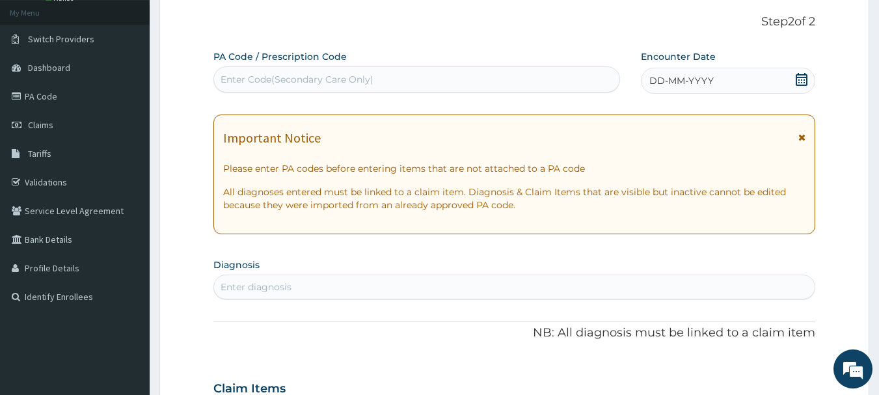
scroll to position [0, 0]
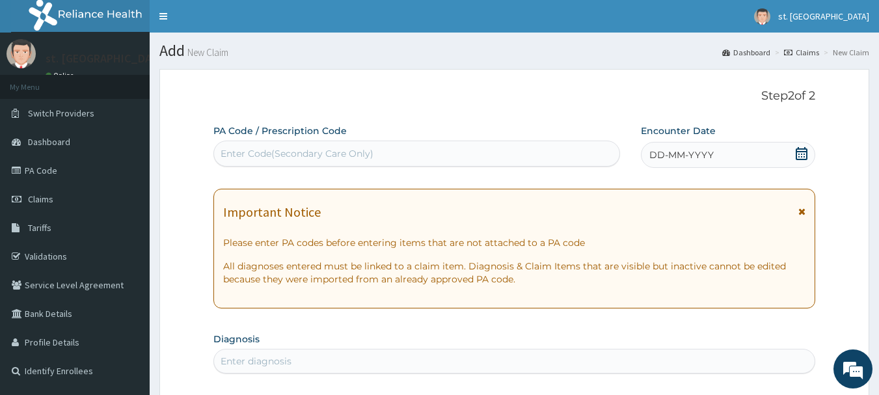
drag, startPoint x: 253, startPoint y: 151, endPoint x: 222, endPoint y: 155, distance: 31.5
click at [222, 155] on div "Enter Code(Secondary Care Only)" at bounding box center [296, 153] width 153 height 13
paste input "PA/C539A8"
type input "PA/C539A8"
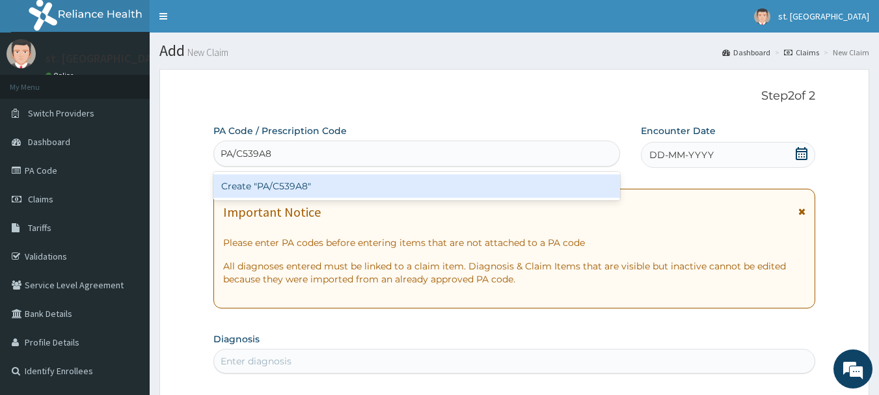
click at [258, 183] on div "Create "PA/C539A8"" at bounding box center [416, 185] width 407 height 23
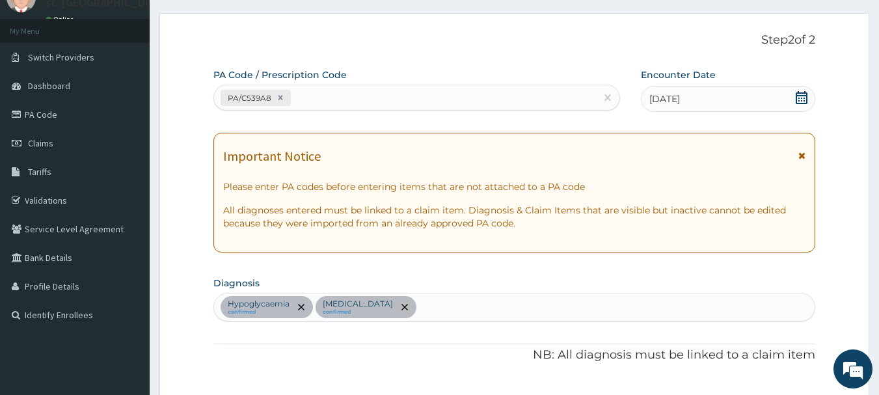
scroll to position [130, 0]
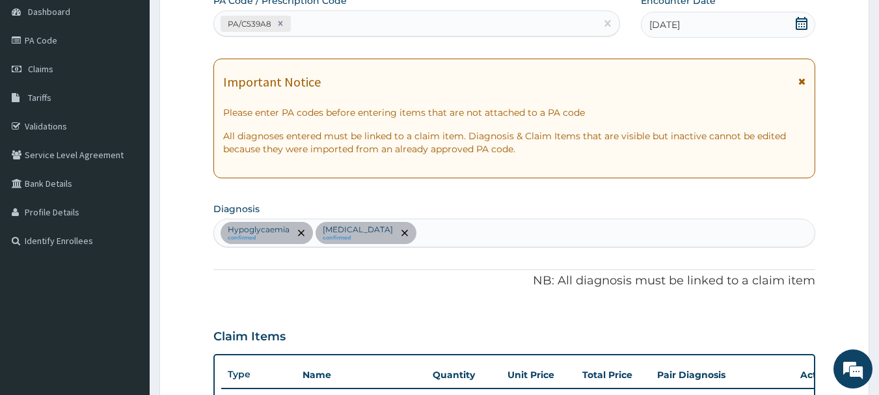
drag, startPoint x: 449, startPoint y: 230, endPoint x: 433, endPoint y: 226, distance: 17.4
click at [449, 229] on div "Hypoglycaemia confirmed Lumbar spondylosis confirmed" at bounding box center [514, 232] width 601 height 27
type input "plasmod"
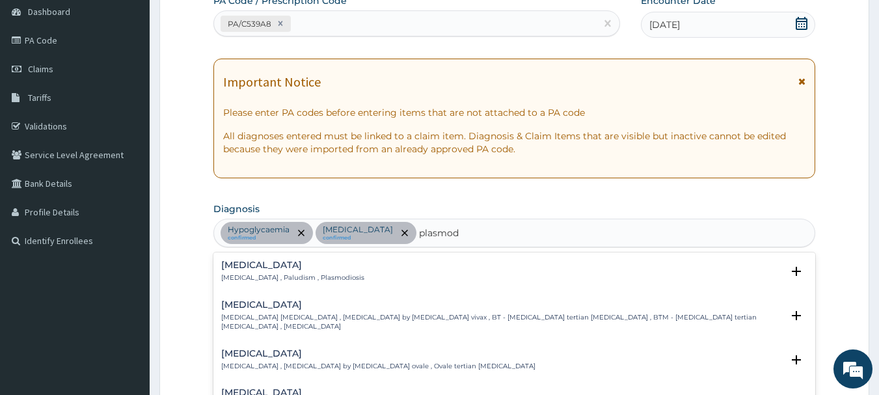
click at [260, 273] on p "Malaria , Paludism , Plasmodiosis" at bounding box center [292, 277] width 143 height 9
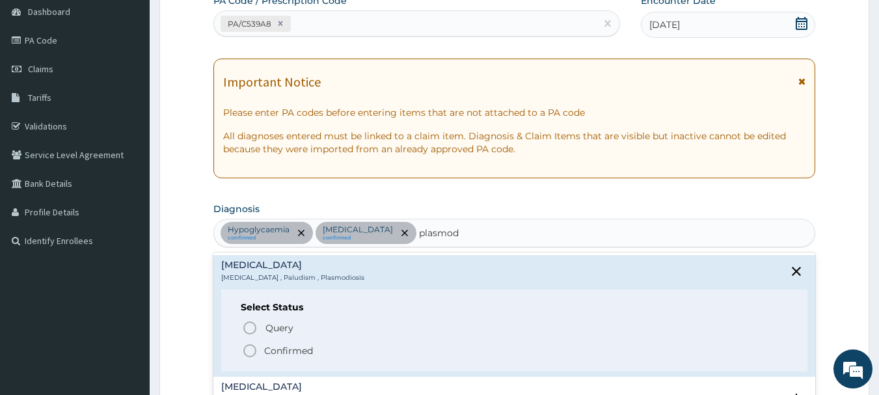
drag, startPoint x: 251, startPoint y: 350, endPoint x: 266, endPoint y: 340, distance: 18.2
click at [251, 349] on icon "status option filled" at bounding box center [250, 351] width 16 height 16
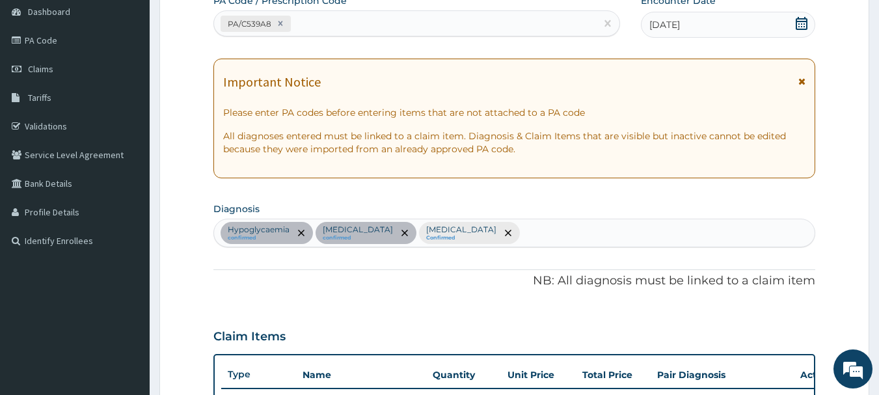
click at [509, 235] on div "Hypoglycaemia confirmed Lumbar spondylosis confirmed Malaria Confirmed" at bounding box center [514, 232] width 601 height 27
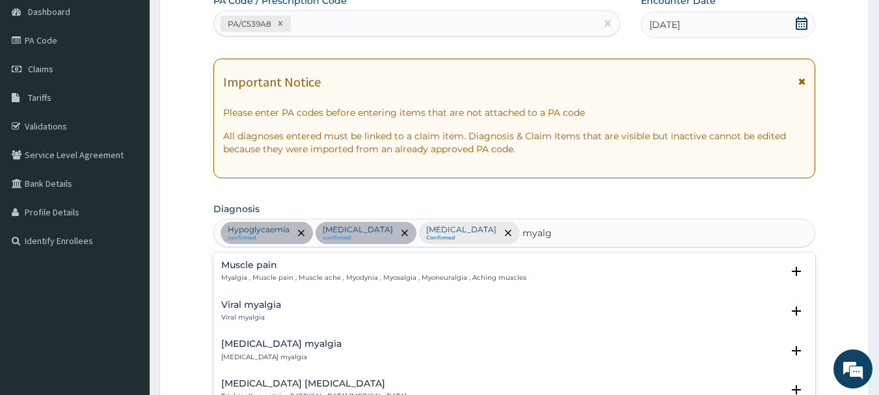
click at [270, 280] on p "Myalgia , Muscle pain , Muscle ache , Myodynia , Myosalgia , Myoneuralgia , Ach…" at bounding box center [373, 277] width 305 height 9
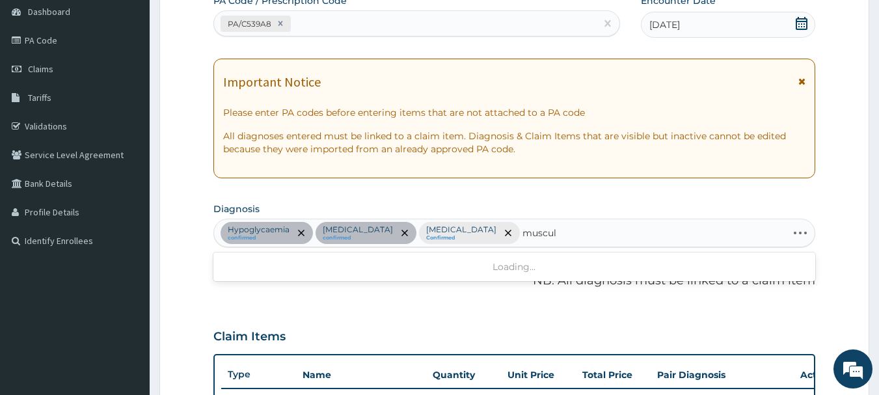
type input "musculo"
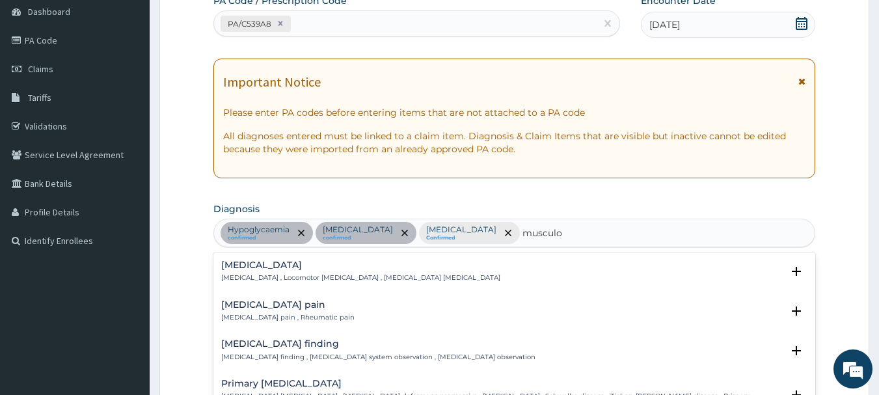
click at [306, 313] on p "Musculoskeletal pain , Rheumatic pain" at bounding box center [287, 317] width 133 height 9
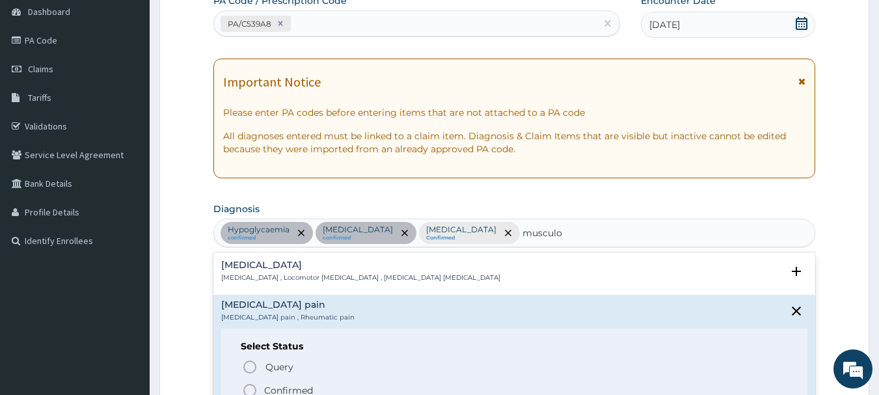
scroll to position [65, 0]
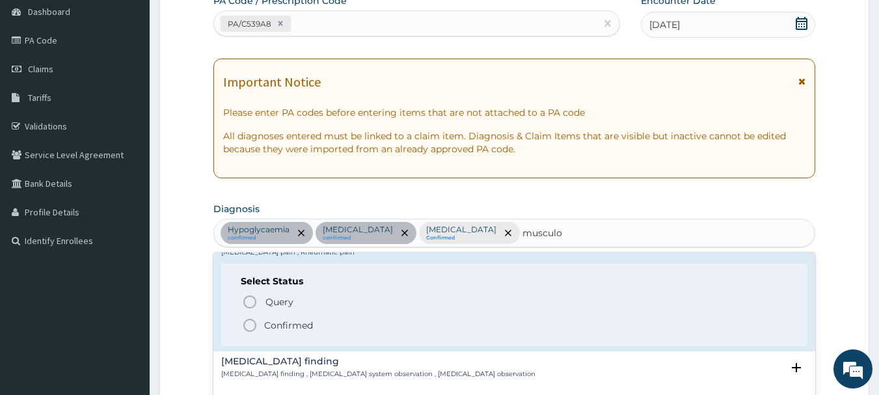
click at [258, 331] on span "Confirmed" at bounding box center [515, 325] width 546 height 16
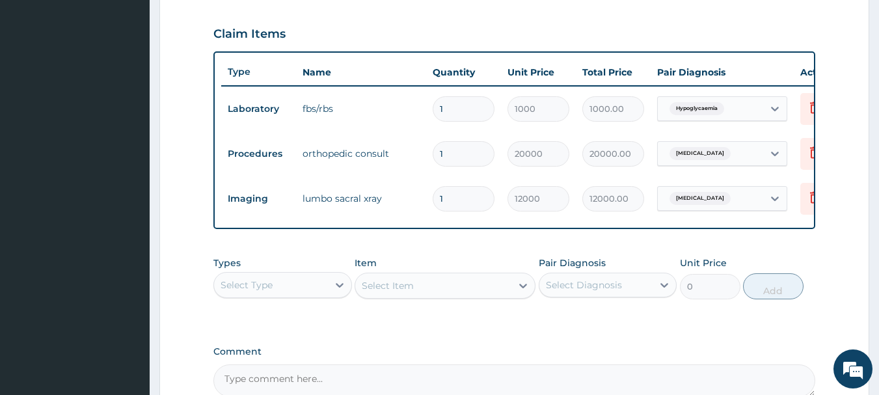
scroll to position [455, 0]
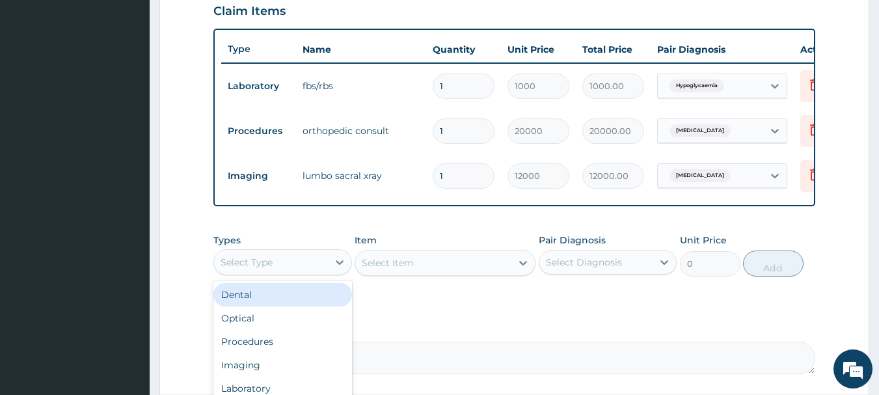
click at [301, 262] on div "Select Type" at bounding box center [271, 262] width 114 height 21
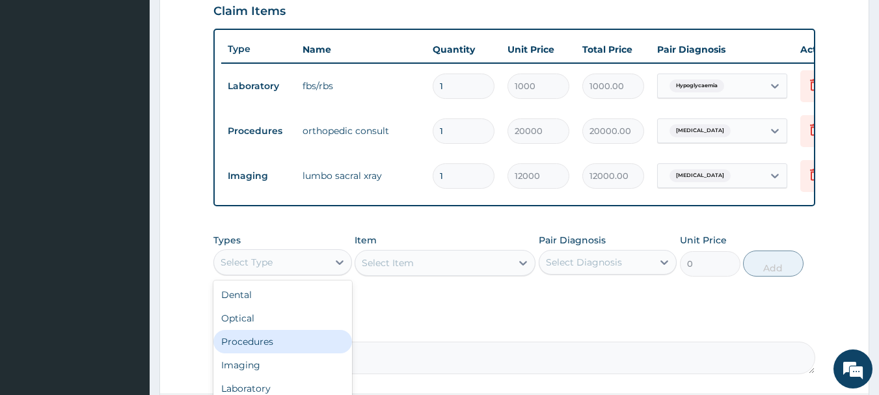
drag, startPoint x: 254, startPoint y: 351, endPoint x: 348, endPoint y: 312, distance: 101.5
click at [255, 351] on div "Procedures" at bounding box center [282, 341] width 139 height 23
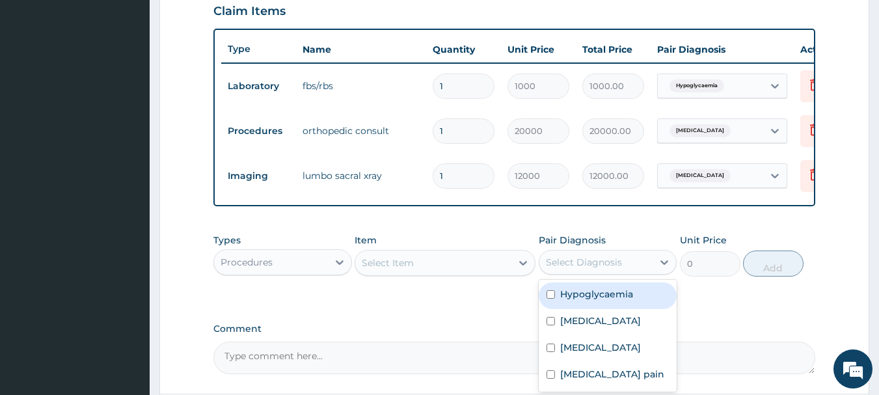
click at [569, 269] on div "Select Diagnosis" at bounding box center [584, 262] width 76 height 13
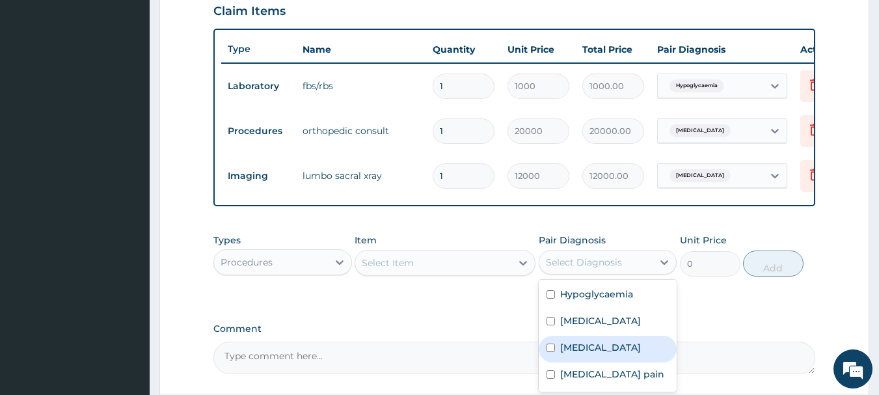
click at [563, 354] on label "Malaria" at bounding box center [600, 347] width 81 height 13
checkbox input "true"
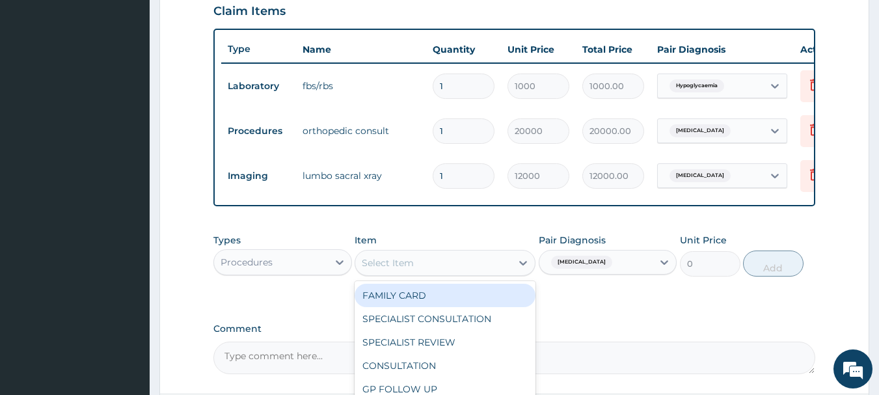
click at [415, 273] on div "Select Item" at bounding box center [433, 262] width 156 height 21
type input "gp"
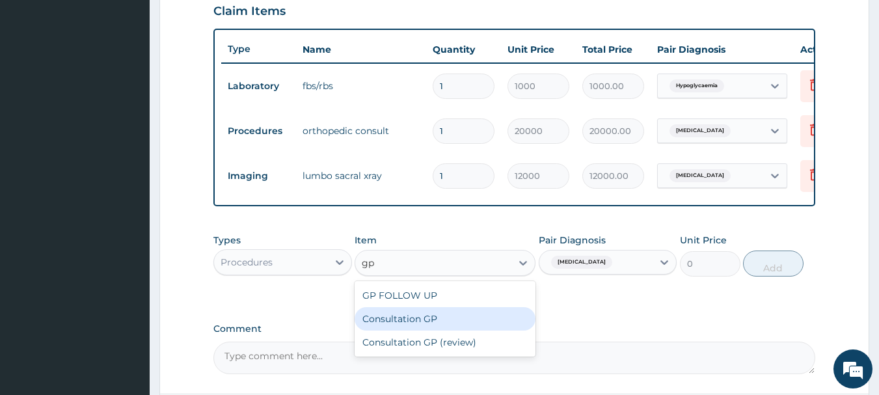
click at [418, 325] on div "Consultation GP" at bounding box center [444, 318] width 181 height 23
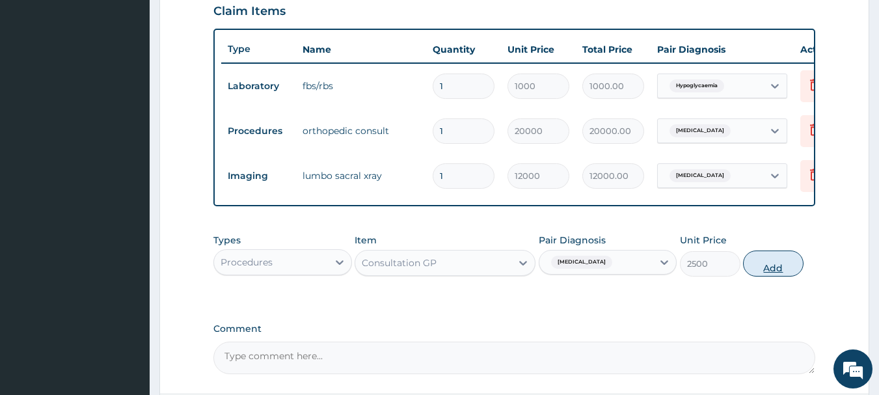
click at [771, 269] on button "Add" at bounding box center [773, 263] width 60 height 26
type input "0"
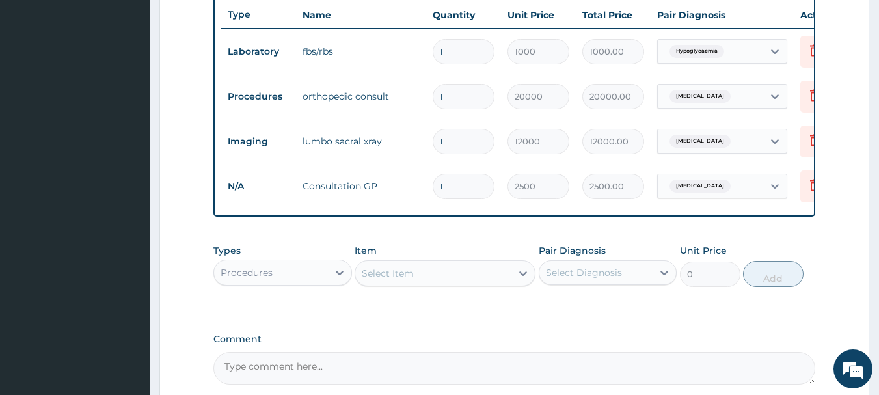
scroll to position [520, 0]
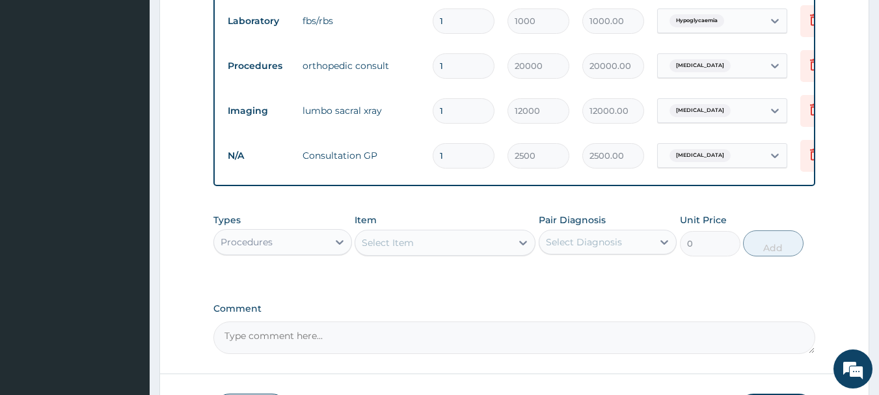
click at [403, 249] on div "Select Item" at bounding box center [388, 242] width 52 height 13
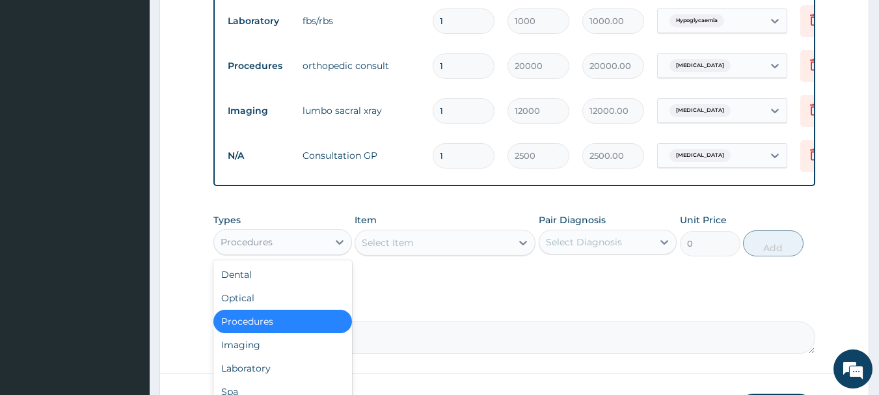
click at [312, 252] on div "Procedures" at bounding box center [271, 242] width 114 height 21
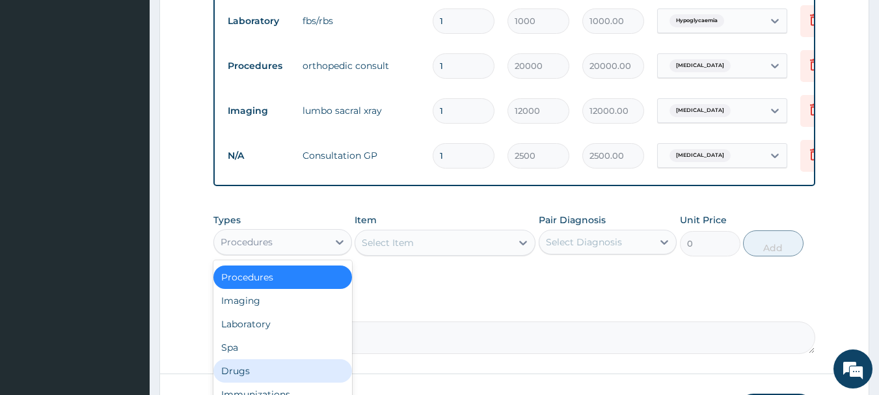
click at [263, 371] on div "Drugs" at bounding box center [282, 370] width 139 height 23
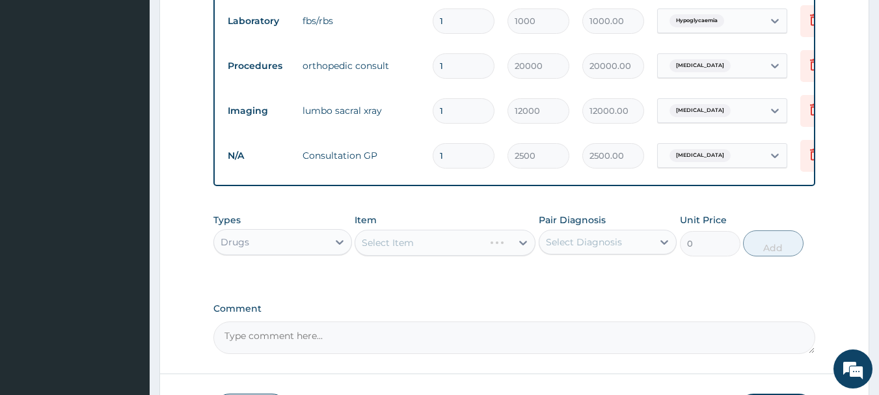
click at [566, 243] on div "Select Diagnosis" at bounding box center [596, 242] width 114 height 21
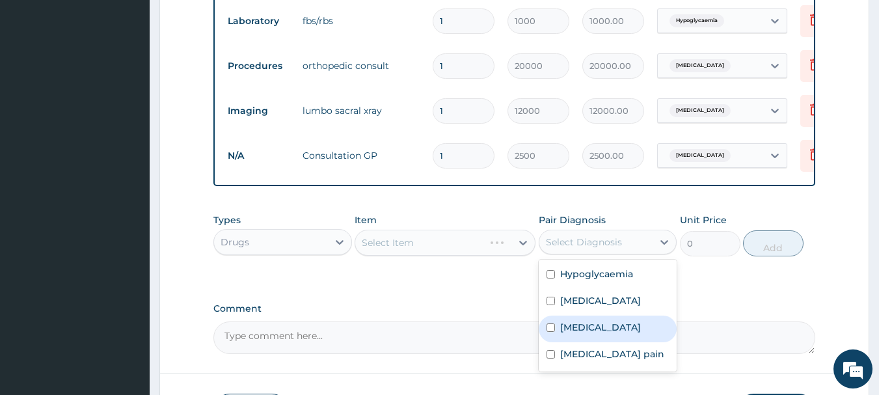
click at [553, 332] on input "checkbox" at bounding box center [550, 327] width 8 height 8
checkbox input "true"
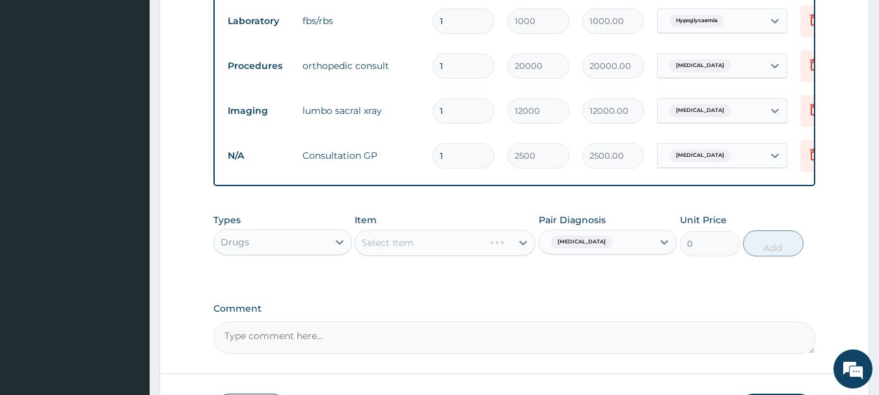
click at [425, 250] on div "Select Item" at bounding box center [444, 243] width 181 height 26
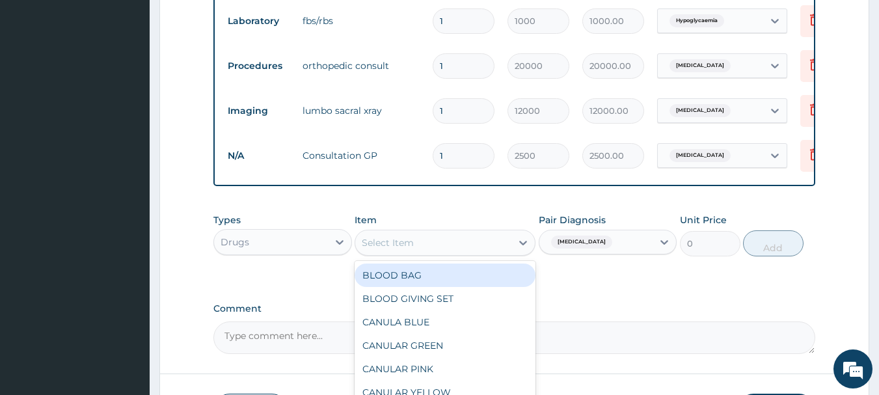
click at [424, 250] on div "Select Item" at bounding box center [433, 242] width 156 height 21
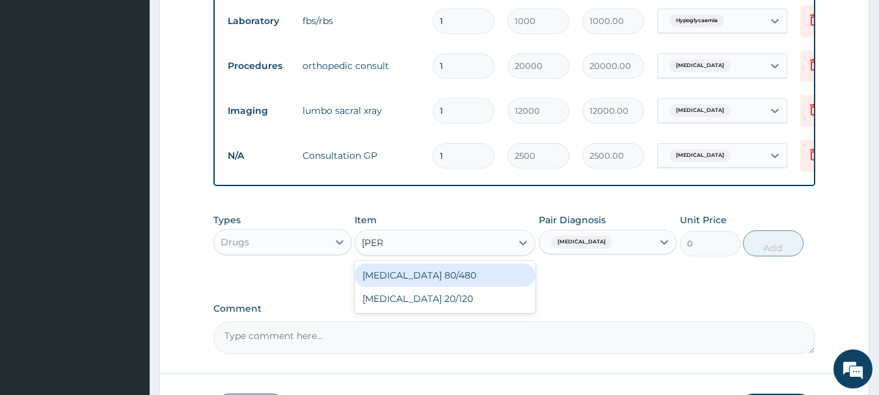
type input "coart"
click at [430, 286] on div "Coartem 80/480" at bounding box center [444, 274] width 181 height 23
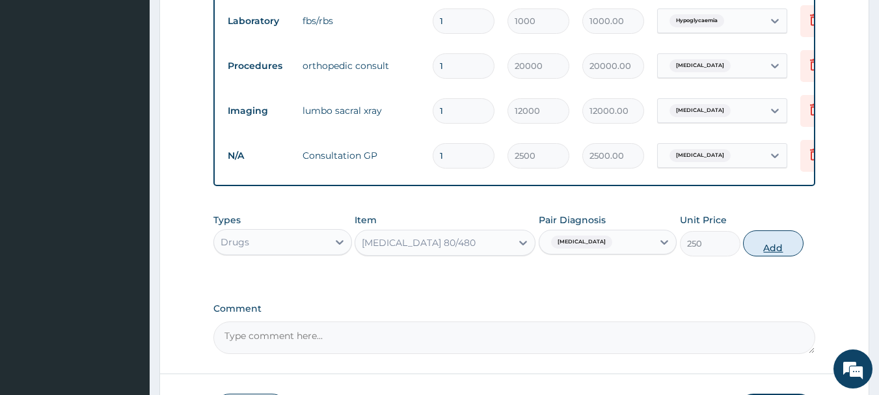
click at [778, 250] on button "Add" at bounding box center [773, 243] width 60 height 26
type input "0"
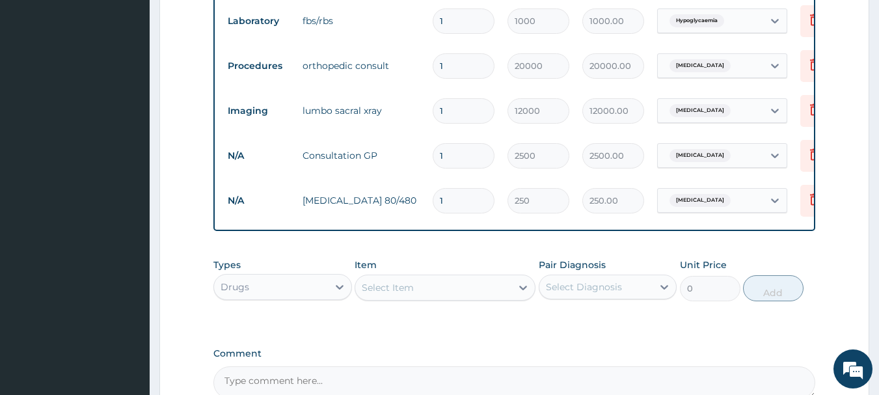
type input "0.00"
type input "6"
type input "1500.00"
type input "6"
click at [423, 298] on div "Select Item" at bounding box center [433, 287] width 156 height 21
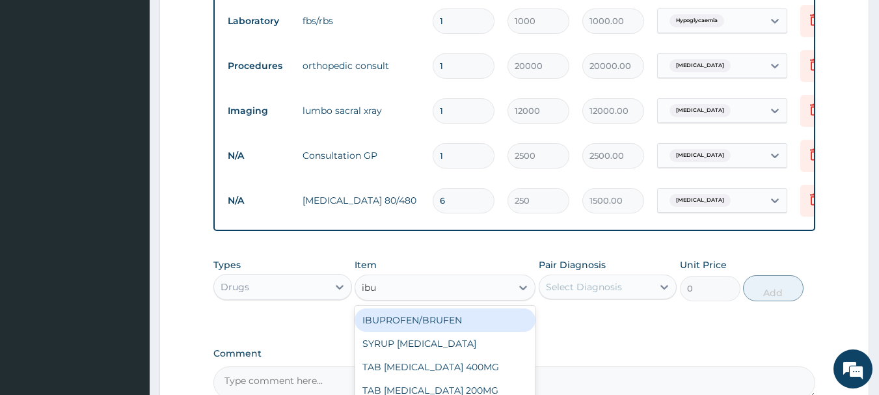
type input "ibup"
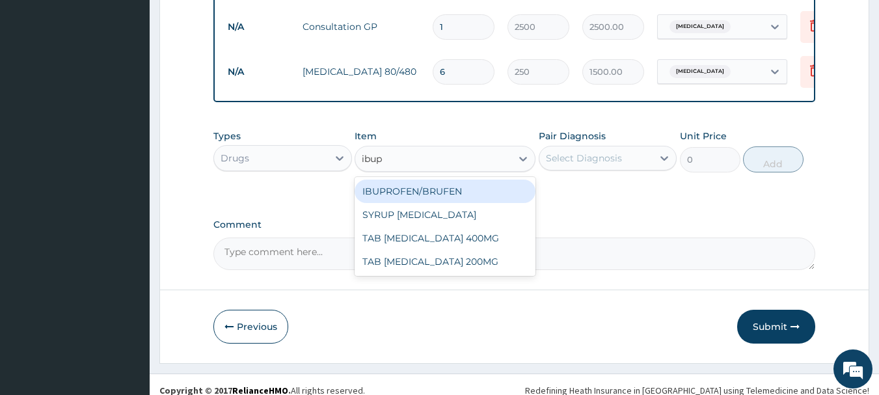
scroll to position [650, 0]
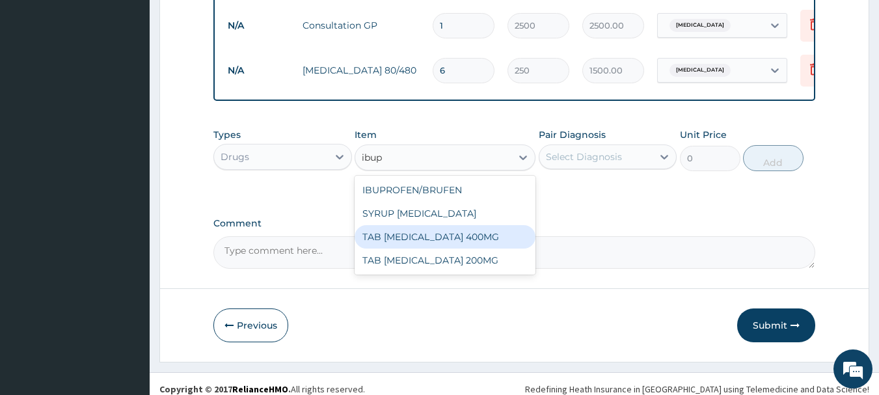
drag, startPoint x: 424, startPoint y: 245, endPoint x: 453, endPoint y: 237, distance: 29.7
click at [430, 245] on div "TAB IBUPROFEN 400MG" at bounding box center [444, 236] width 181 height 23
type input "50"
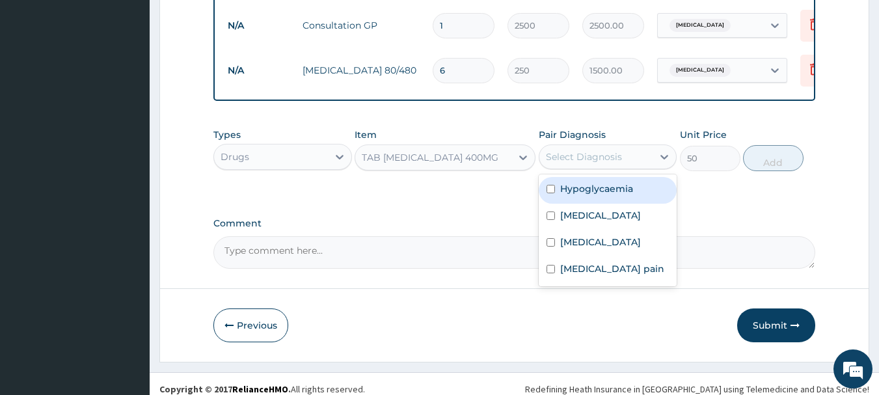
click at [593, 159] on div "Select Diagnosis" at bounding box center [596, 156] width 114 height 21
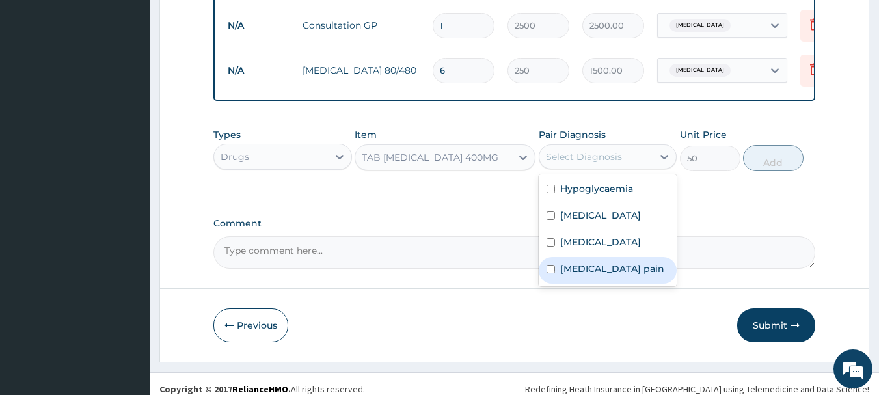
drag, startPoint x: 566, startPoint y: 272, endPoint x: 671, endPoint y: 209, distance: 122.5
click at [565, 271] on label "Musculoskeletal pain" at bounding box center [612, 268] width 104 height 13
checkbox input "true"
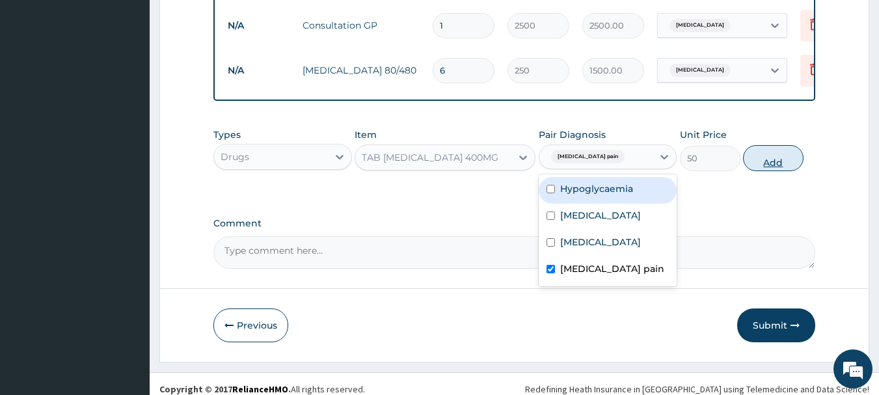
click at [775, 162] on button "Add" at bounding box center [773, 158] width 60 height 26
type input "0"
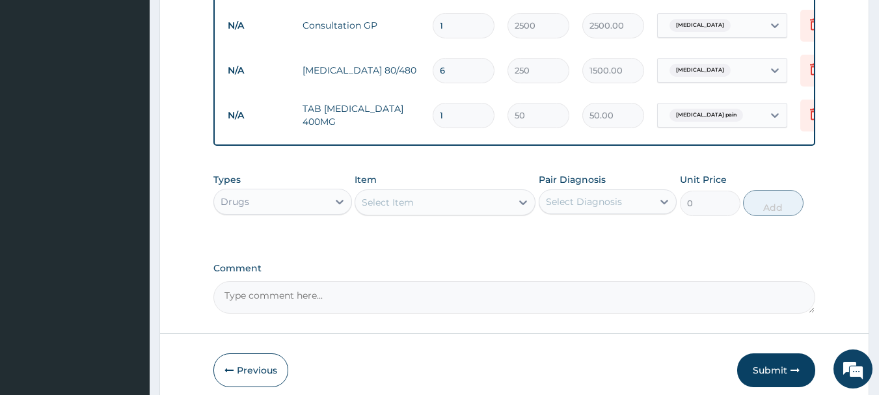
type input "10"
type input "500.00"
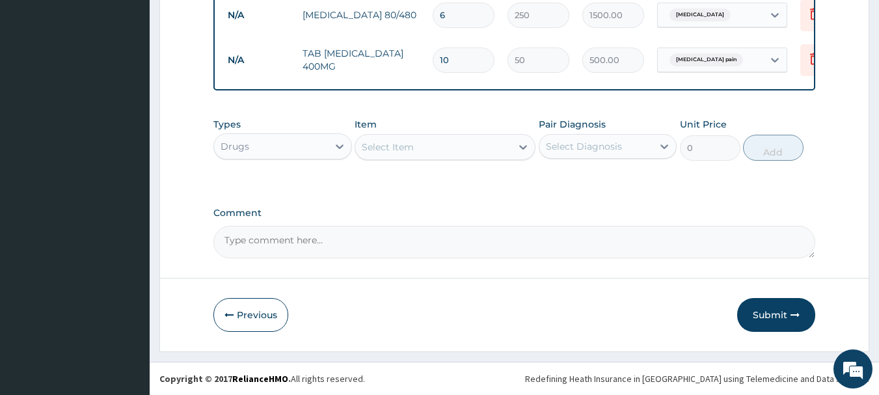
scroll to position [715, 0]
type input "10"
click at [739, 325] on div "Submit" at bounding box center [776, 315] width 78 height 34
click at [759, 314] on button "Submit" at bounding box center [776, 315] width 78 height 34
